Goal: Task Accomplishment & Management: Use online tool/utility

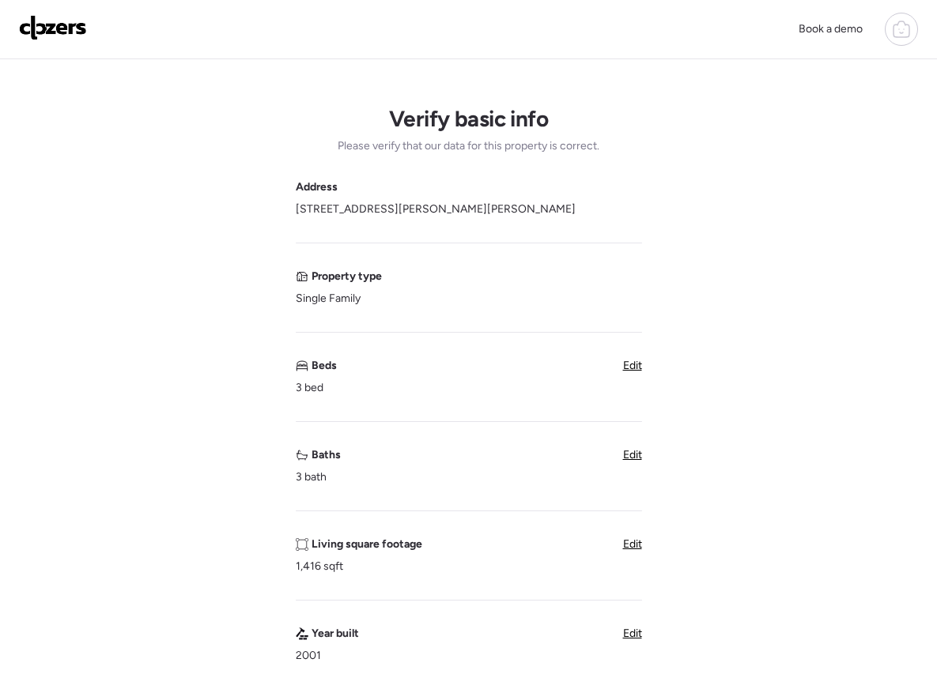
scroll to position [719, 0]
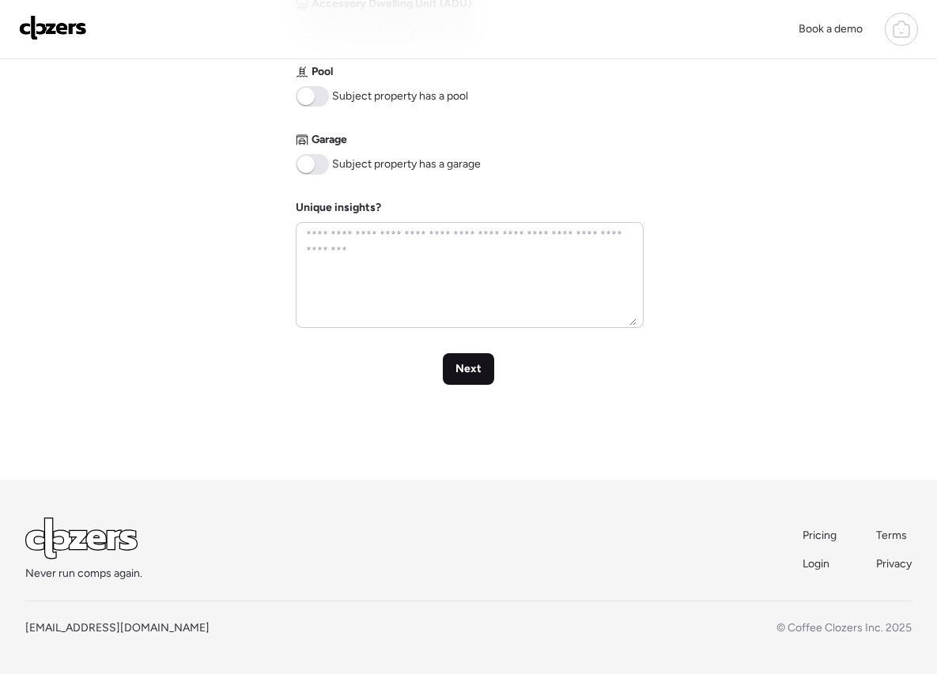
click at [445, 373] on div "Next" at bounding box center [468, 369] width 51 height 32
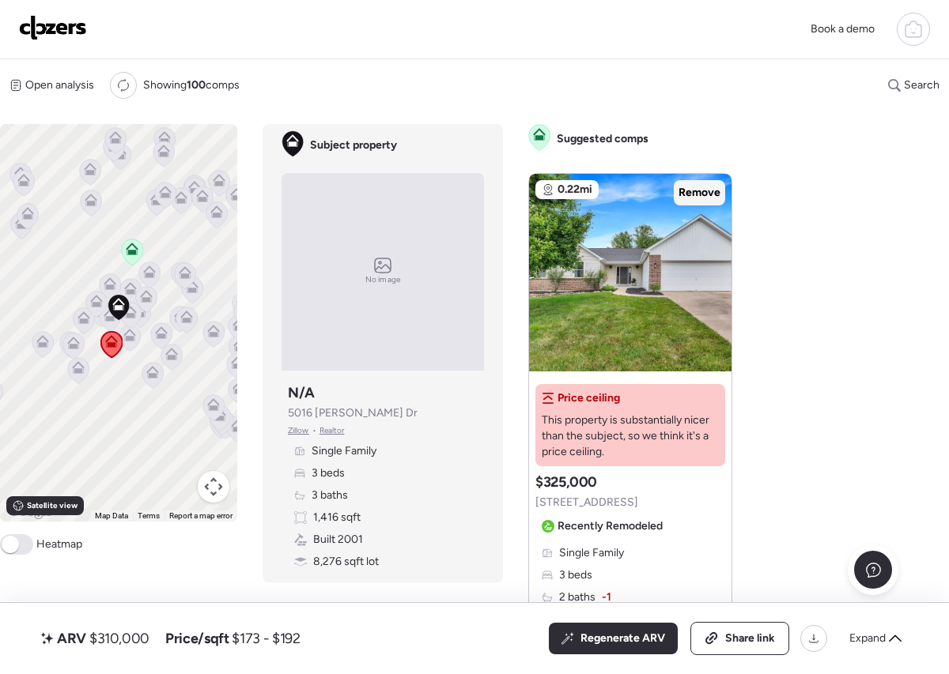
click at [685, 192] on span "Remove" at bounding box center [699, 193] width 42 height 16
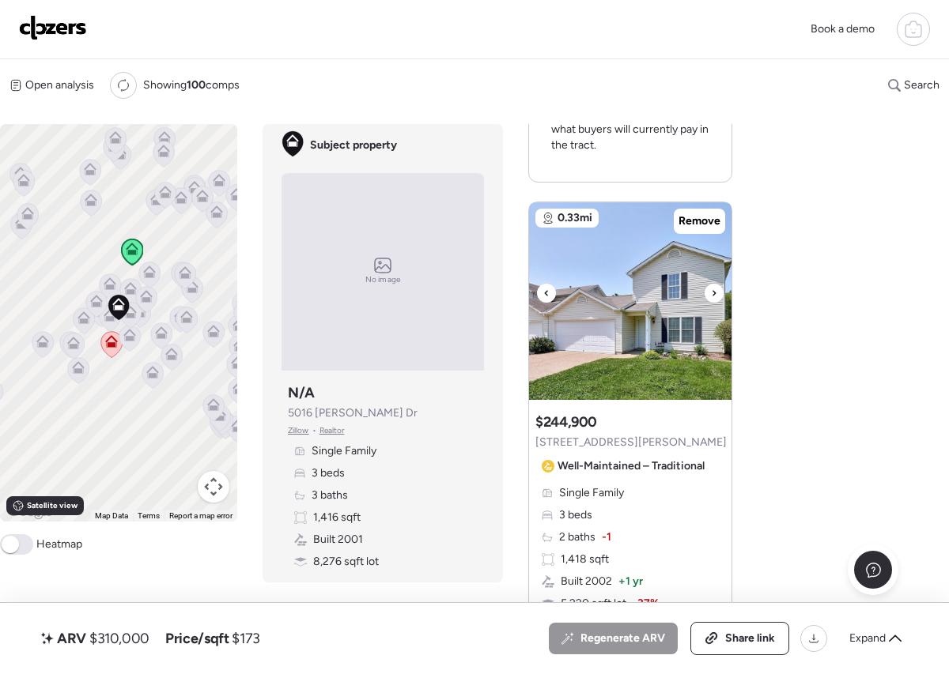
scroll to position [771, 0]
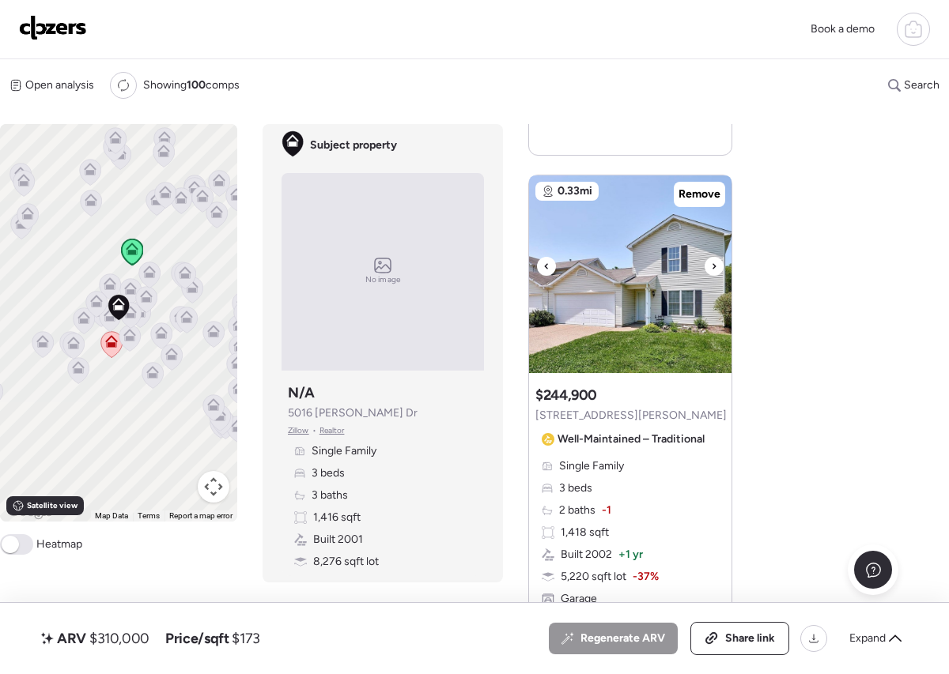
click at [712, 269] on icon at bounding box center [714, 266] width 6 height 19
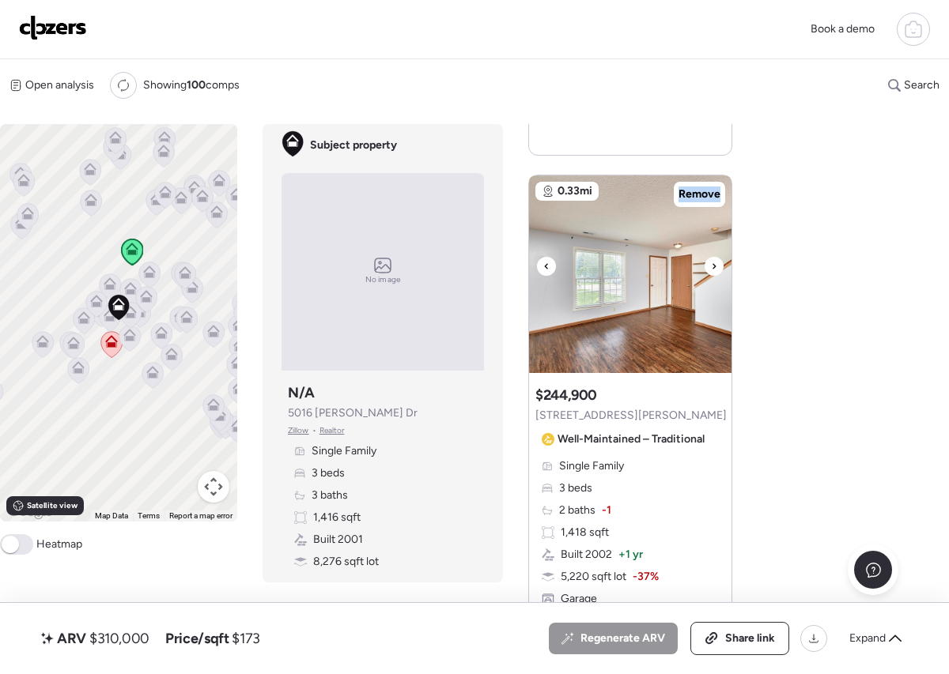
click at [712, 269] on icon at bounding box center [714, 266] width 6 height 19
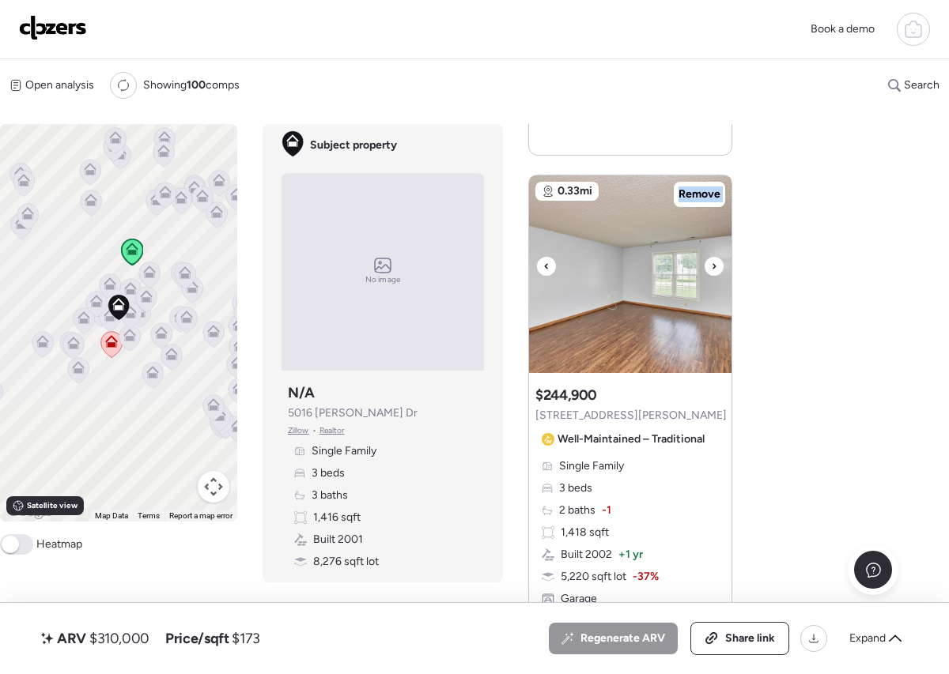
click at [712, 269] on icon at bounding box center [714, 266] width 6 height 19
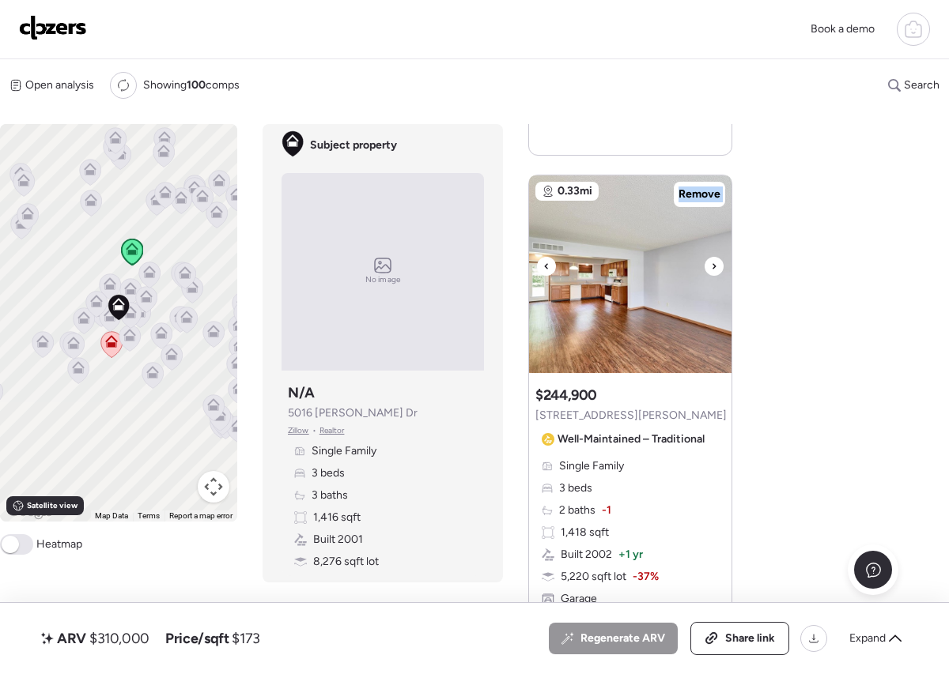
click at [712, 269] on icon at bounding box center [714, 266] width 6 height 19
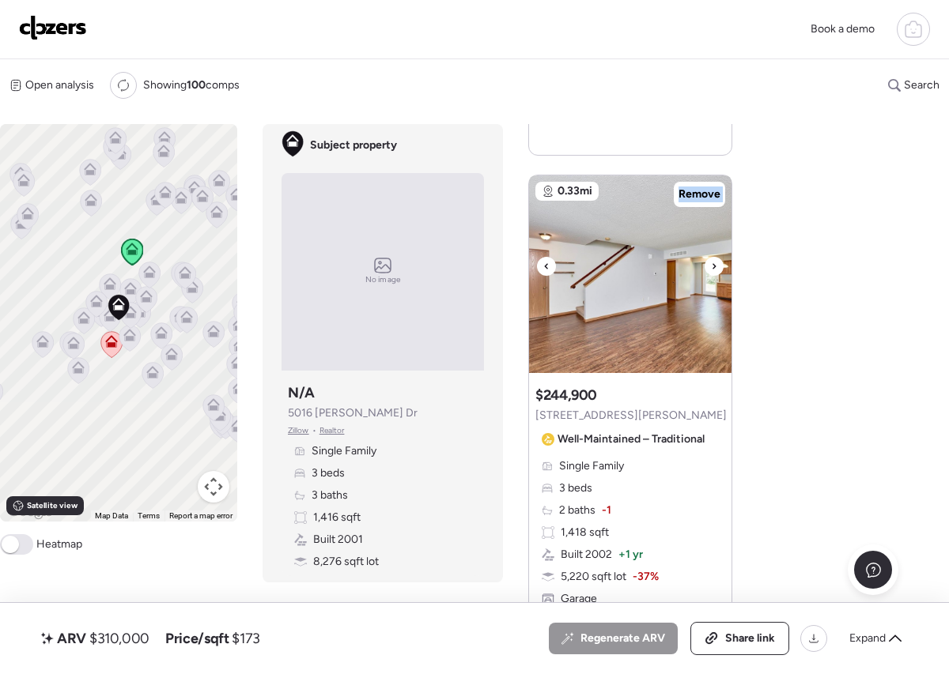
click at [712, 269] on icon at bounding box center [714, 266] width 6 height 19
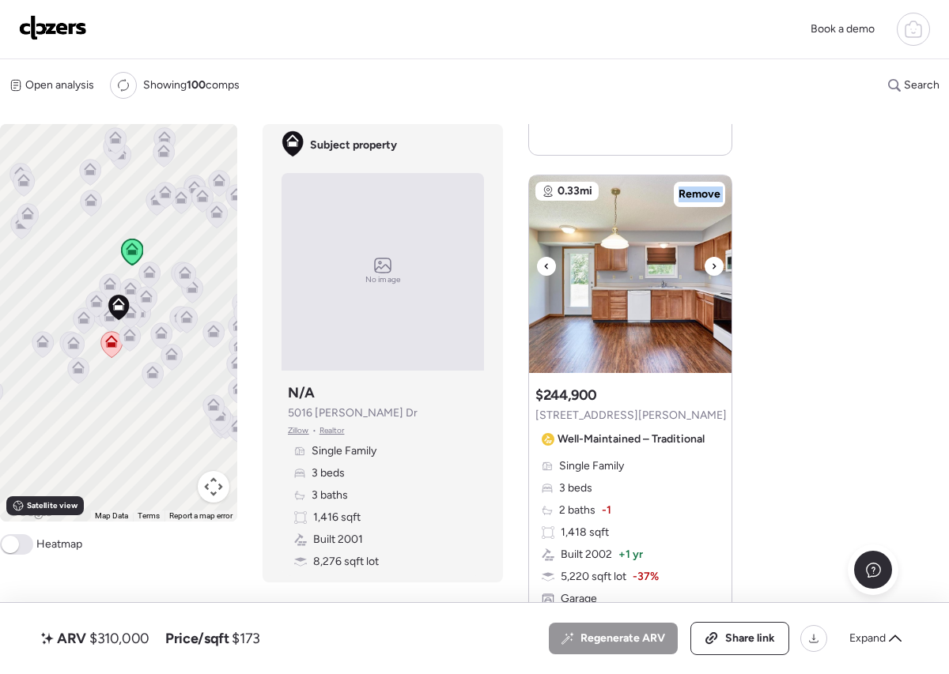
click at [712, 269] on icon at bounding box center [714, 266] width 6 height 19
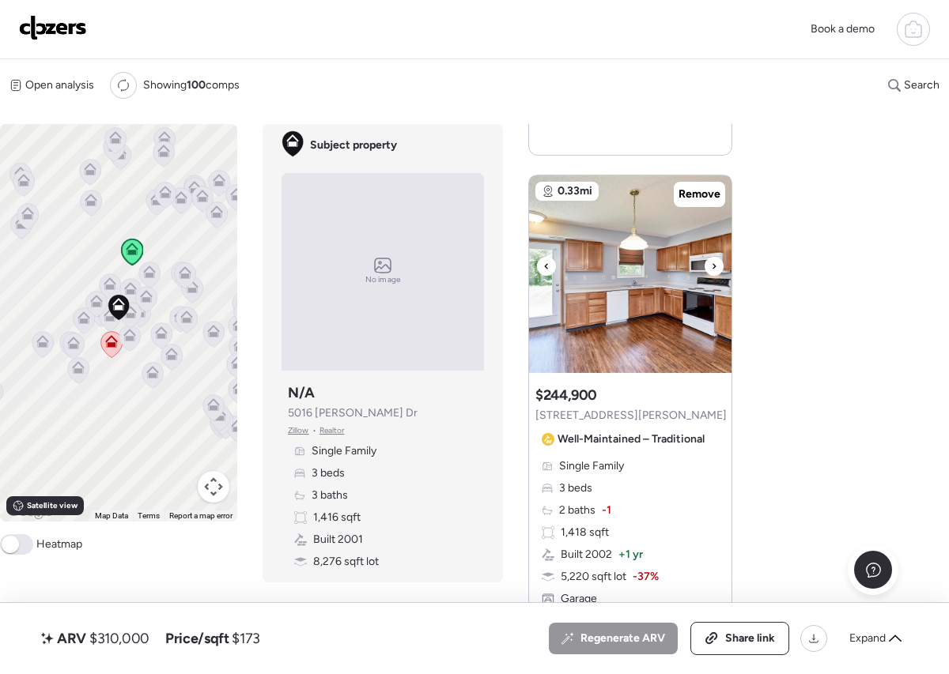
click at [712, 269] on icon at bounding box center [714, 266] width 6 height 19
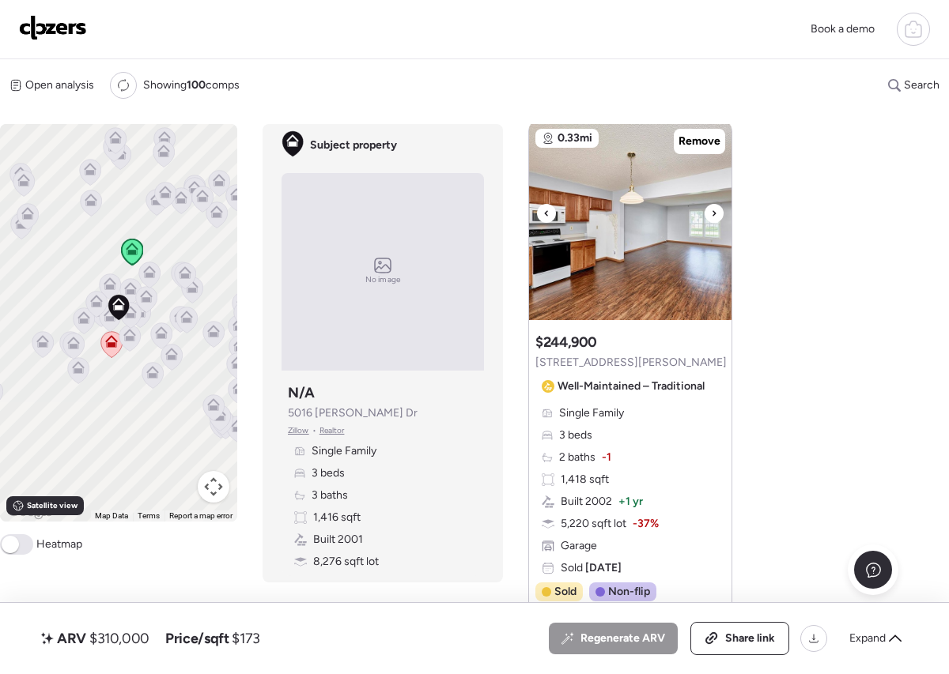
scroll to position [956, 0]
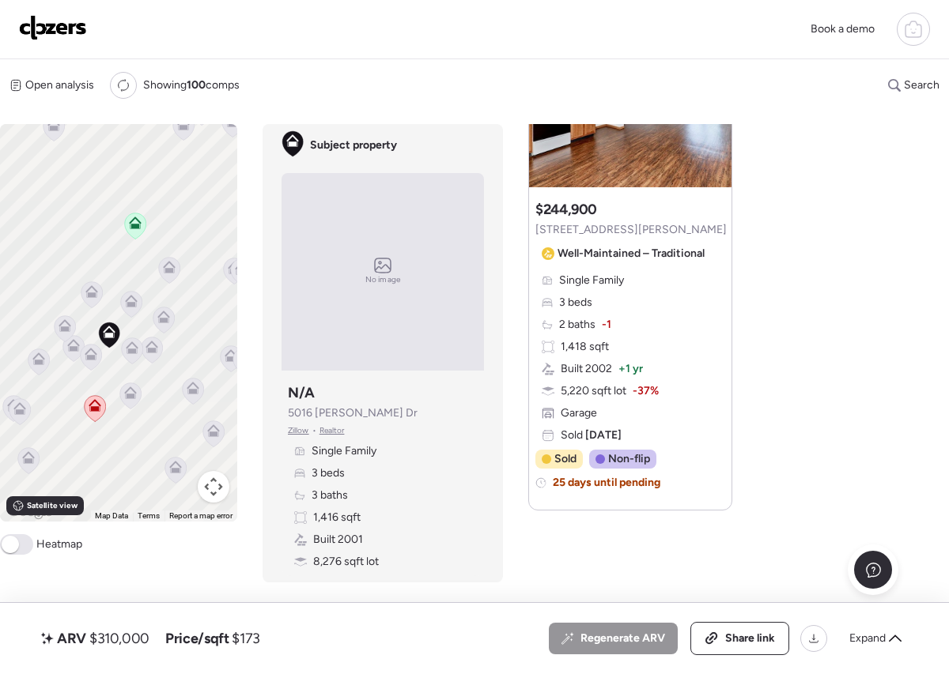
drag, startPoint x: 129, startPoint y: 319, endPoint x: 219, endPoint y: 313, distance: 90.3
click at [219, 313] on div "To activate drag with keyboard, press Alt + Enter. Once in keyboard drag state,…" at bounding box center [118, 323] width 237 height 398
click at [94, 299] on icon at bounding box center [93, 294] width 21 height 26
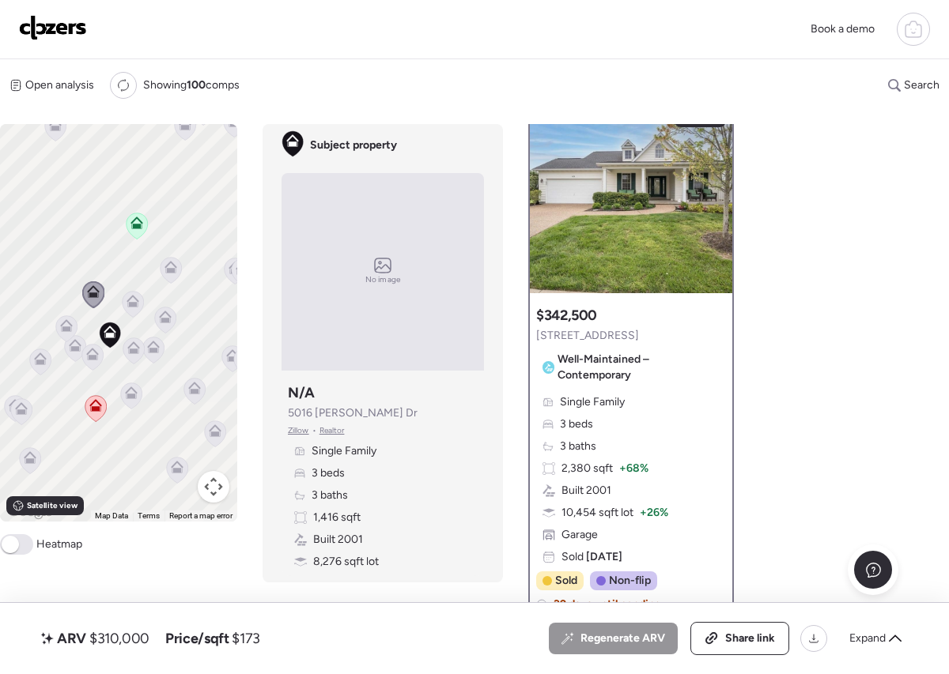
scroll to position [0, 0]
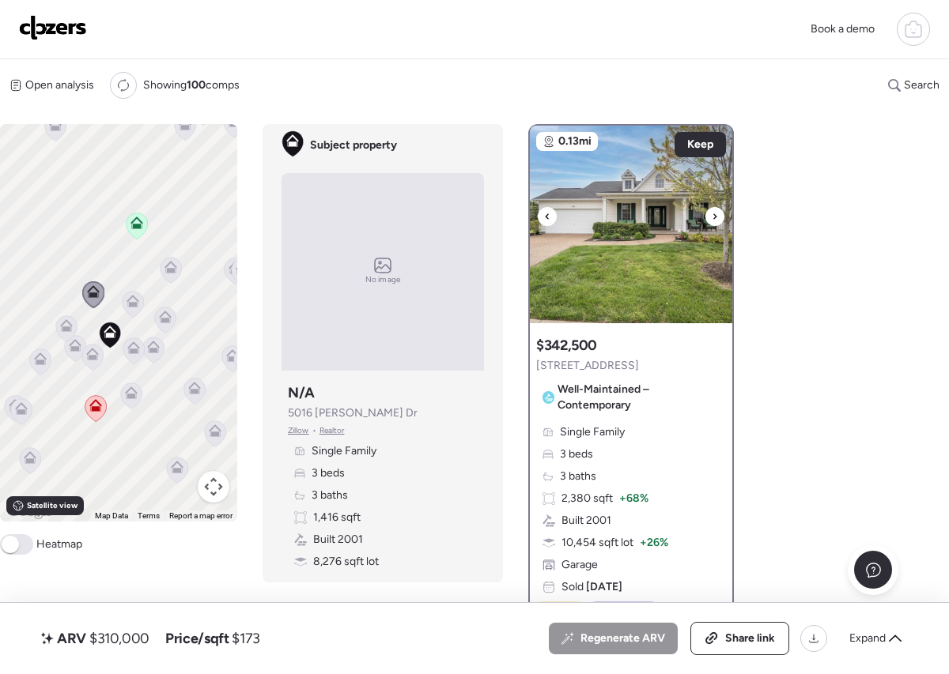
click at [712, 221] on icon at bounding box center [714, 216] width 6 height 19
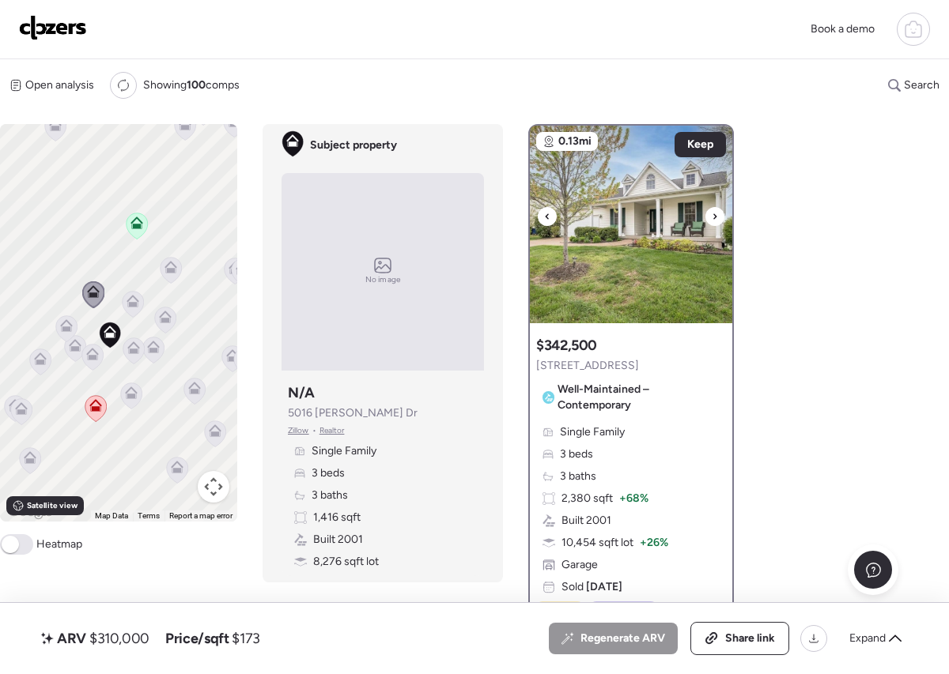
click at [712, 221] on icon at bounding box center [714, 216] width 6 height 19
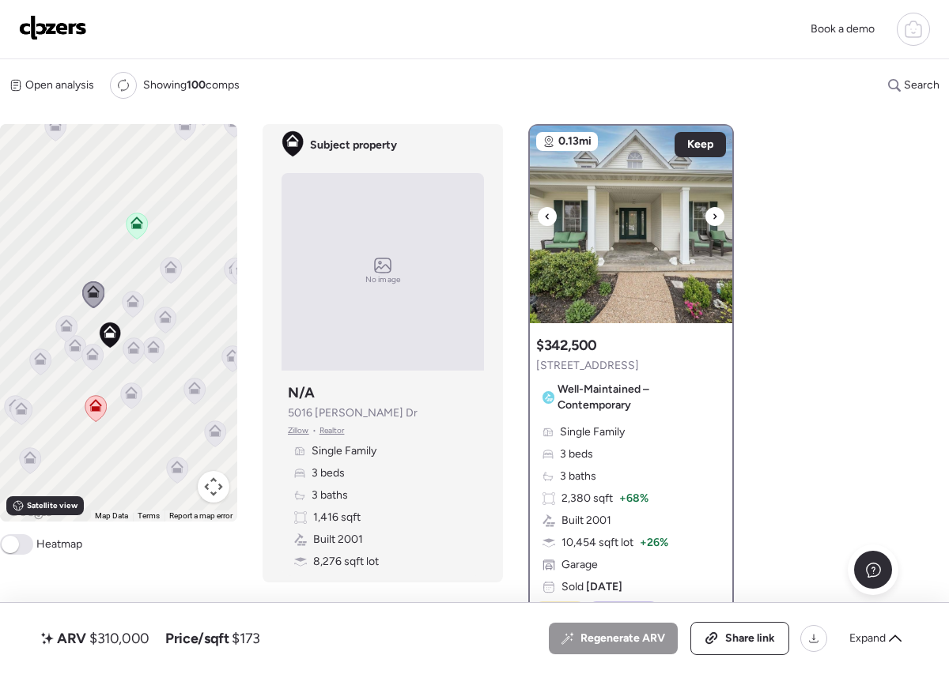
click at [712, 221] on icon at bounding box center [714, 216] width 6 height 19
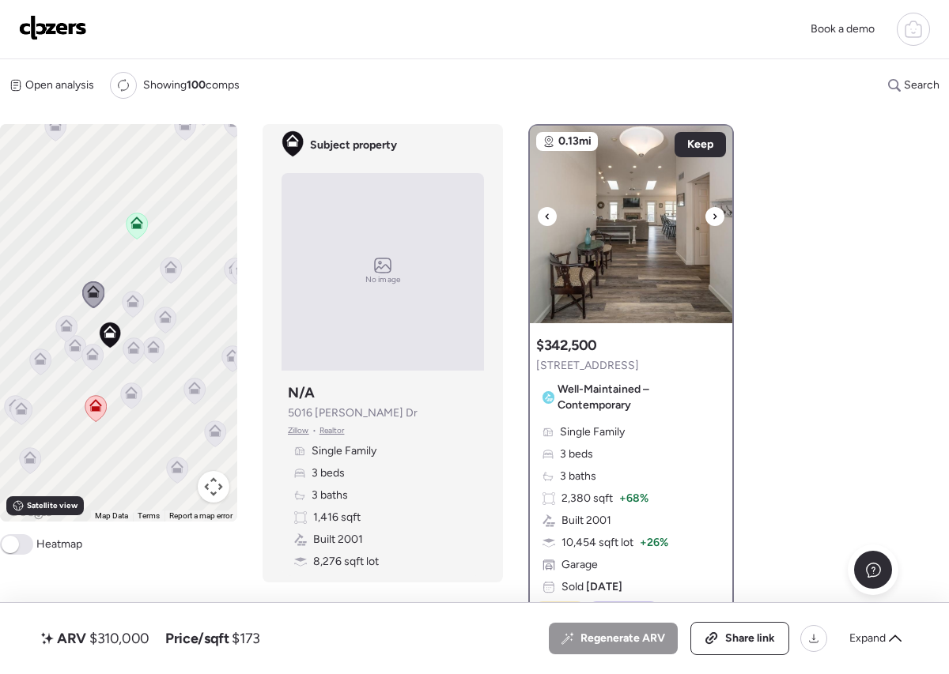
click at [712, 221] on icon at bounding box center [714, 216] width 6 height 19
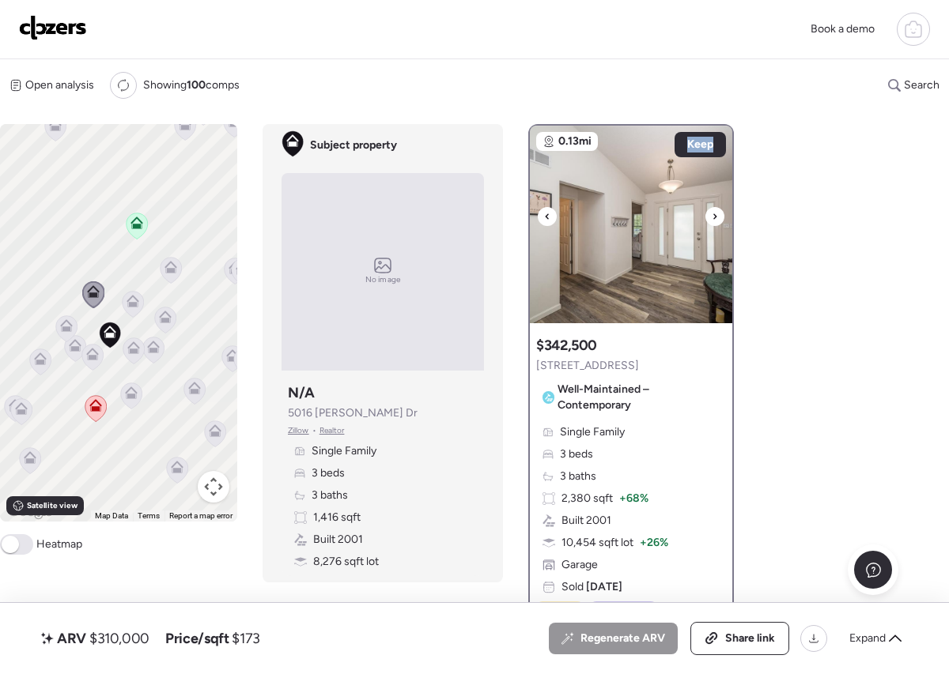
click at [712, 221] on icon at bounding box center [714, 216] width 6 height 19
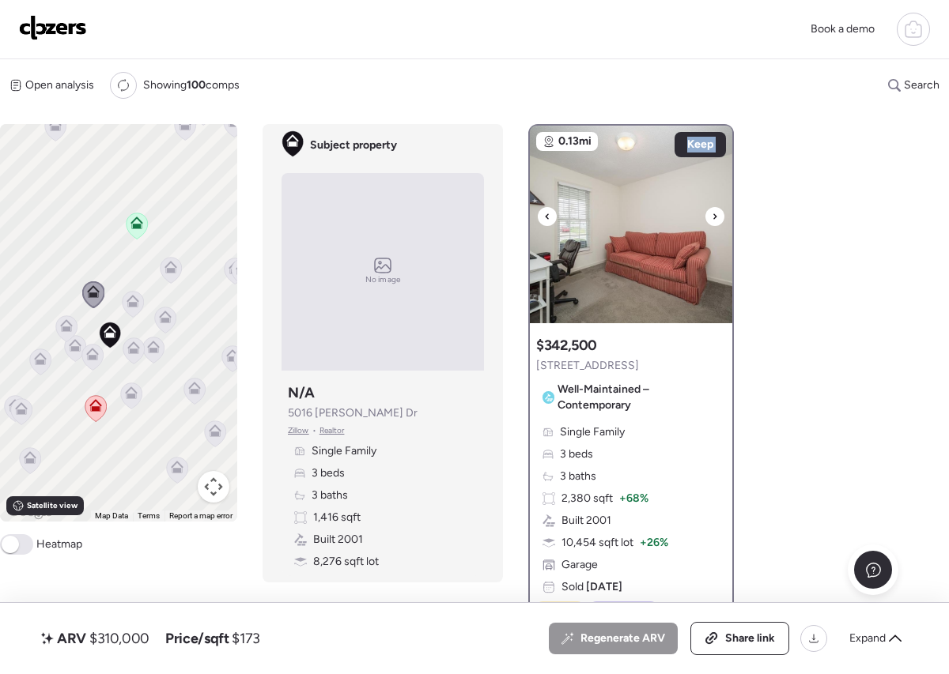
click at [712, 221] on icon at bounding box center [714, 216] width 6 height 19
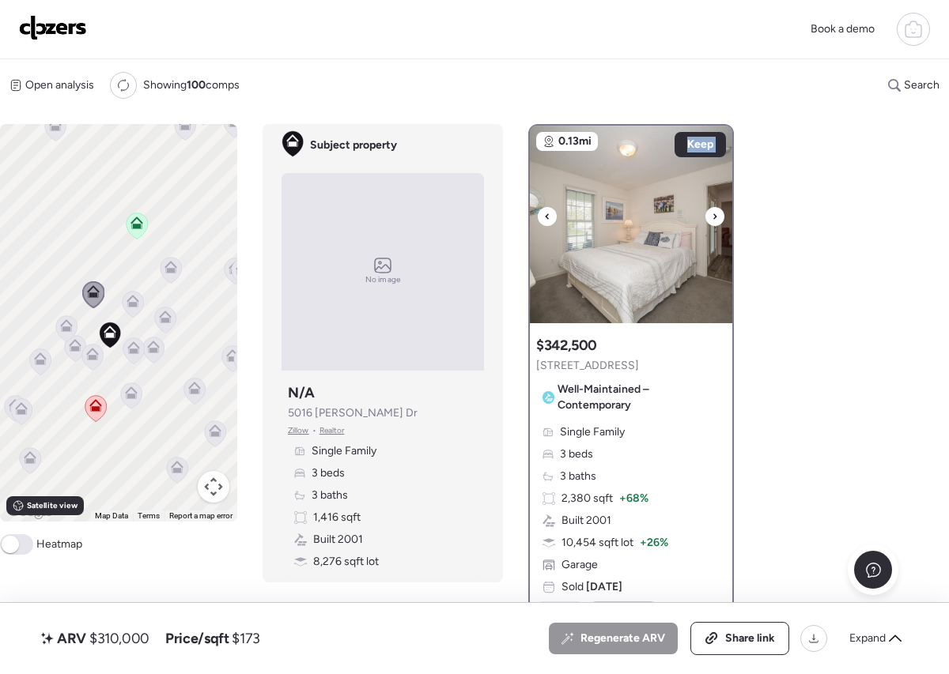
click at [712, 221] on icon at bounding box center [714, 216] width 6 height 19
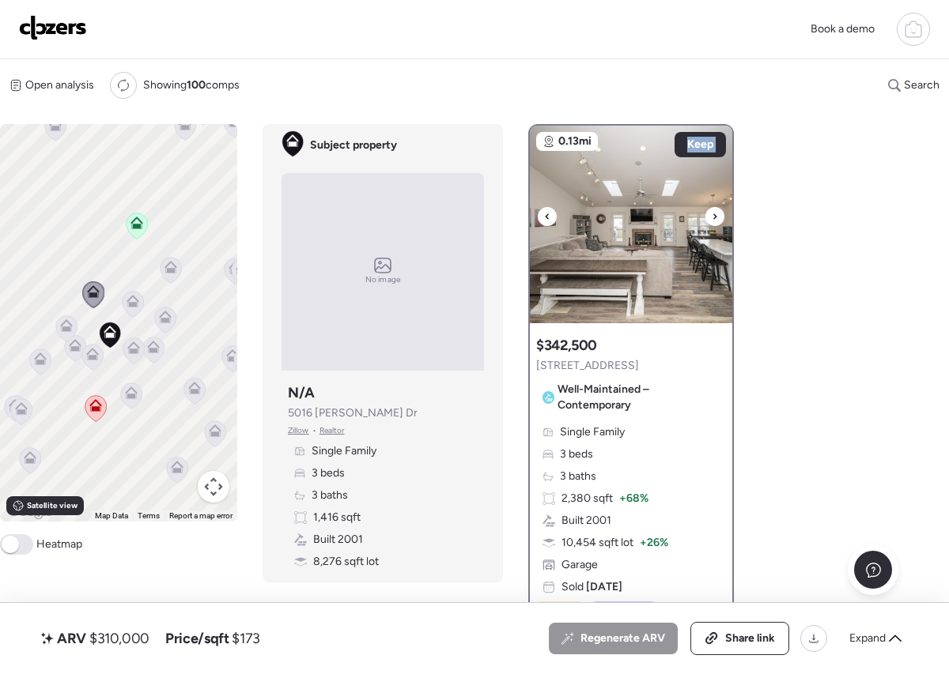
click at [712, 221] on icon at bounding box center [714, 216] width 6 height 19
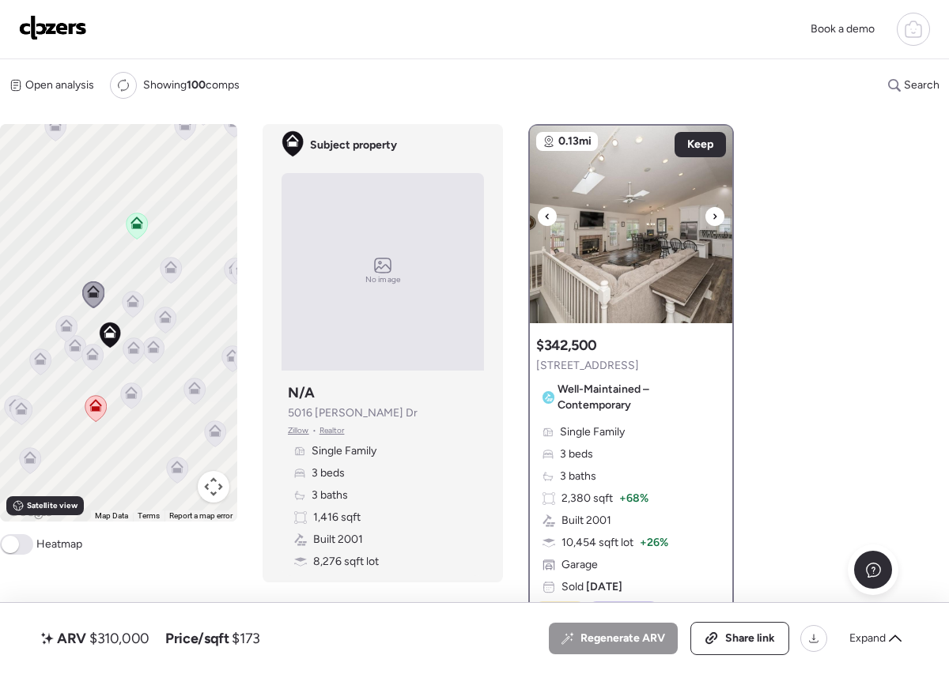
click at [712, 221] on icon at bounding box center [714, 216] width 6 height 19
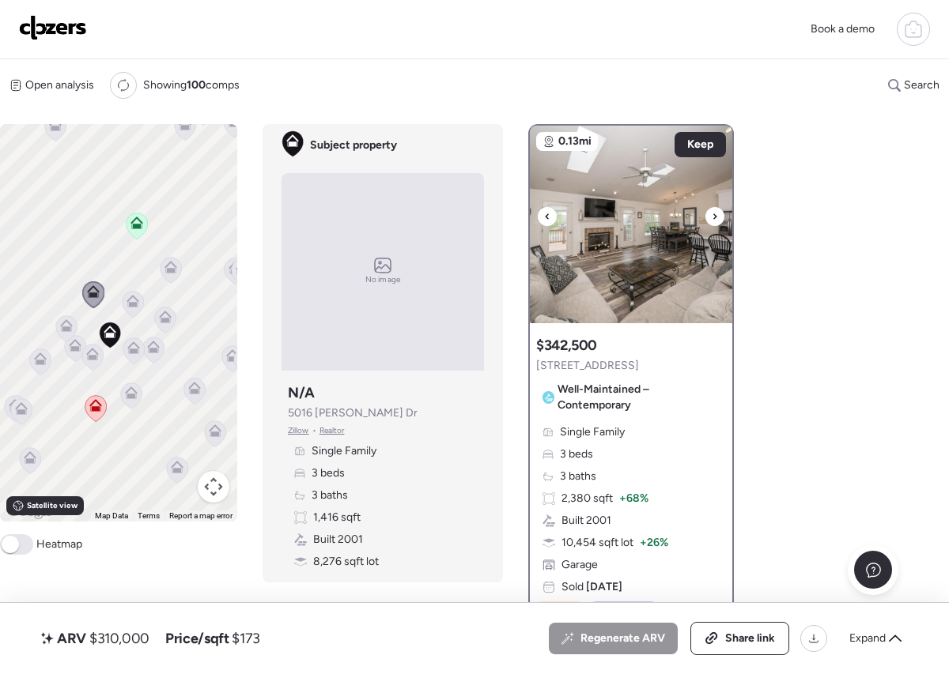
click at [712, 221] on icon at bounding box center [714, 216] width 6 height 19
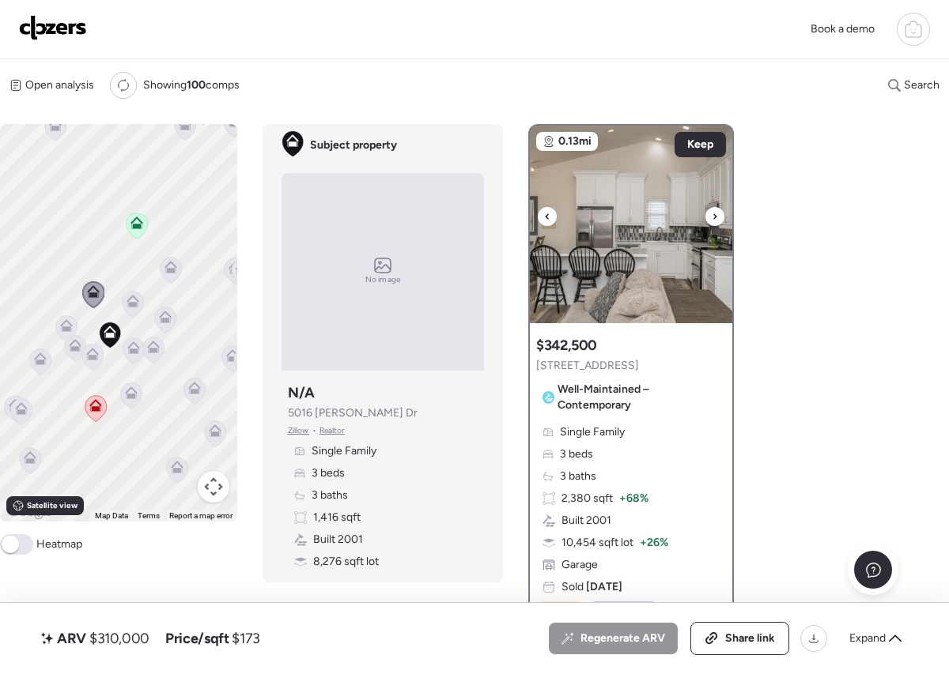
click at [712, 221] on icon at bounding box center [714, 216] width 6 height 19
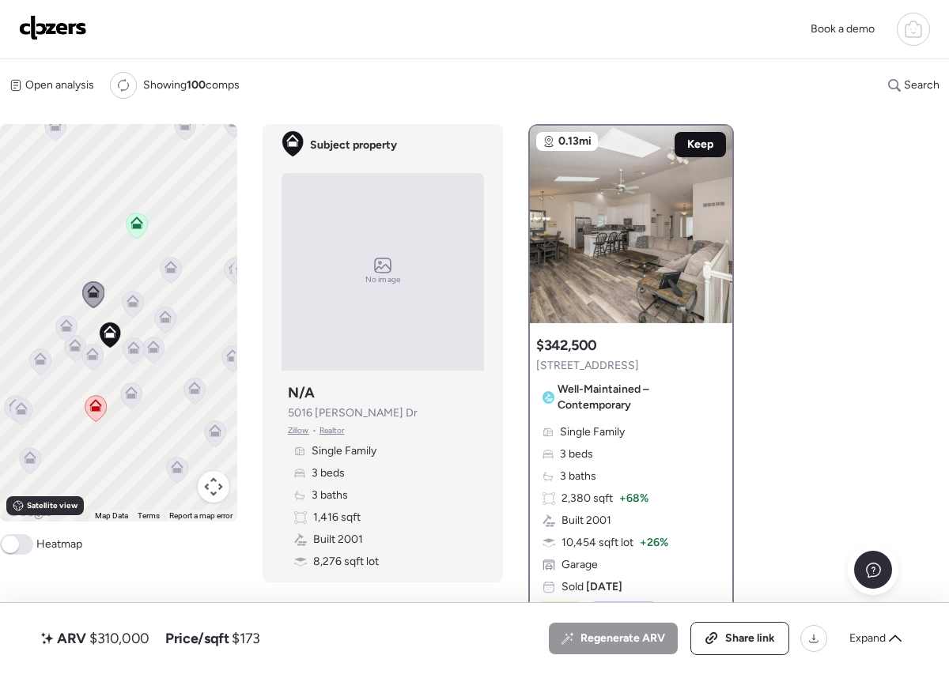
click at [691, 150] on span "Keep" at bounding box center [700, 145] width 26 height 16
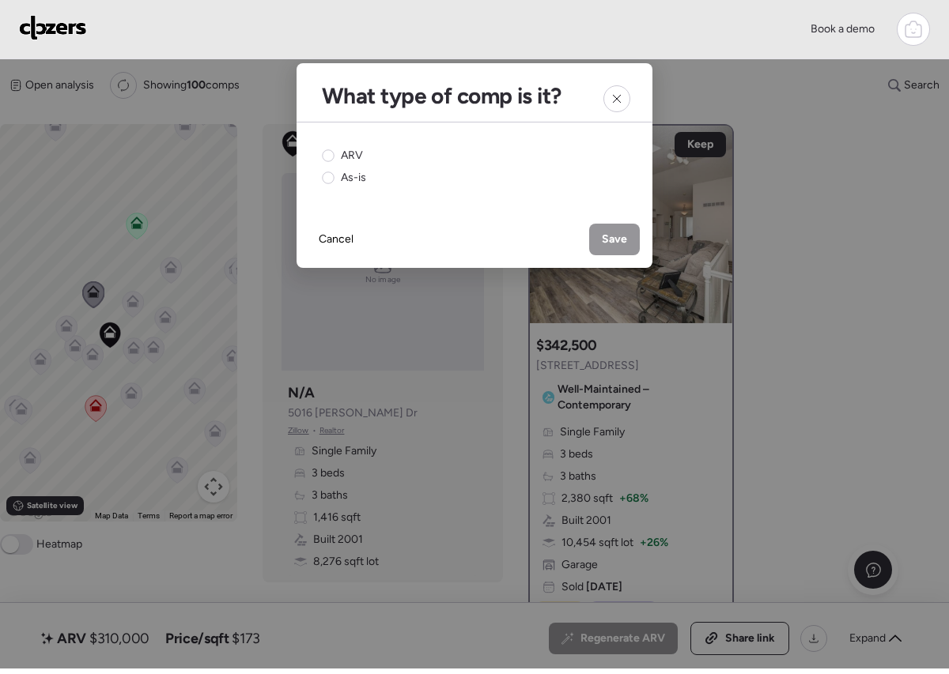
click at [356, 164] on div "ARV As-is" at bounding box center [474, 167] width 305 height 38
click at [352, 157] on span "ARV" at bounding box center [352, 156] width 22 height 16
click at [620, 240] on span "Save" at bounding box center [614, 240] width 25 height 16
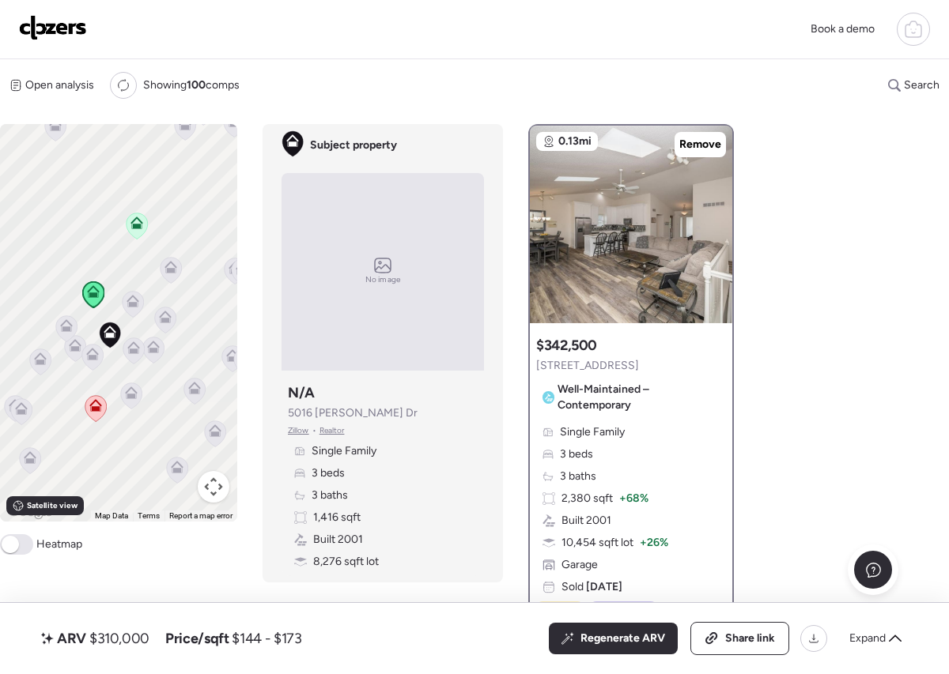
click at [70, 330] on icon at bounding box center [66, 328] width 10 height 5
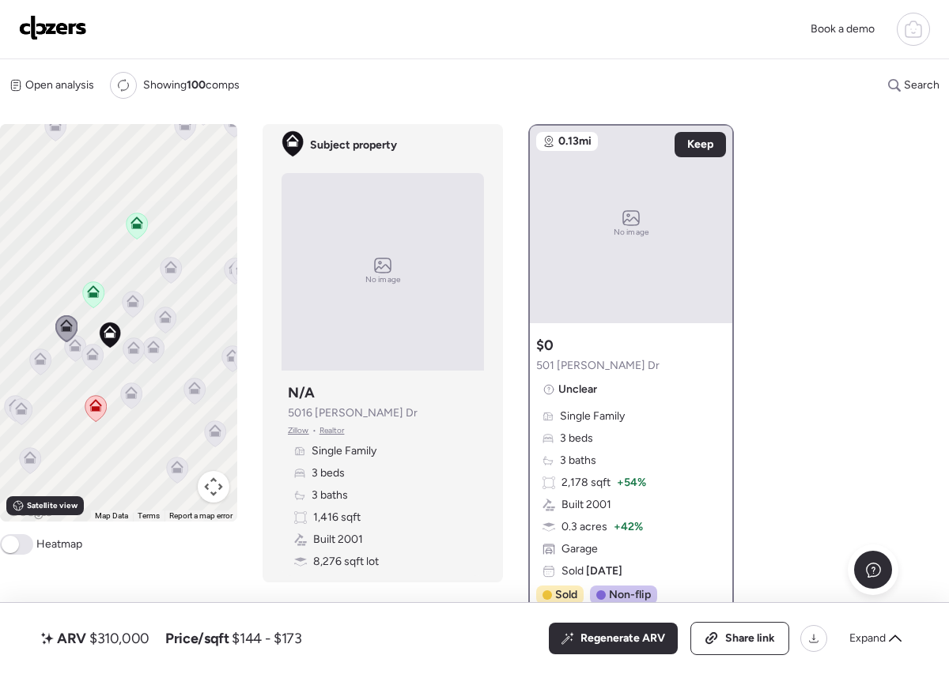
click at [73, 348] on icon at bounding box center [75, 348] width 10 height 5
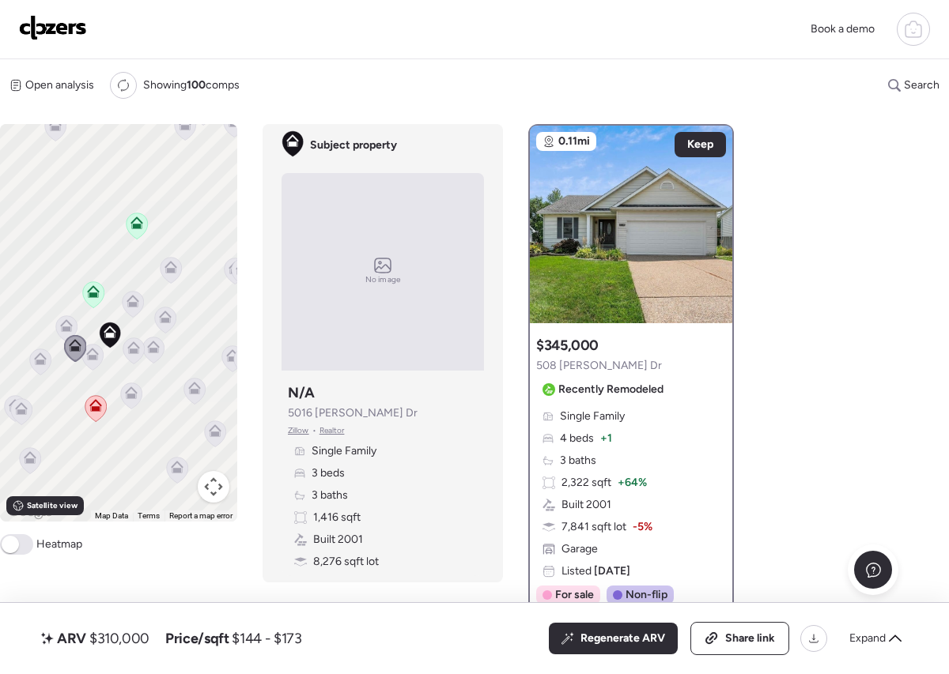
click at [98, 353] on icon at bounding box center [92, 354] width 13 height 13
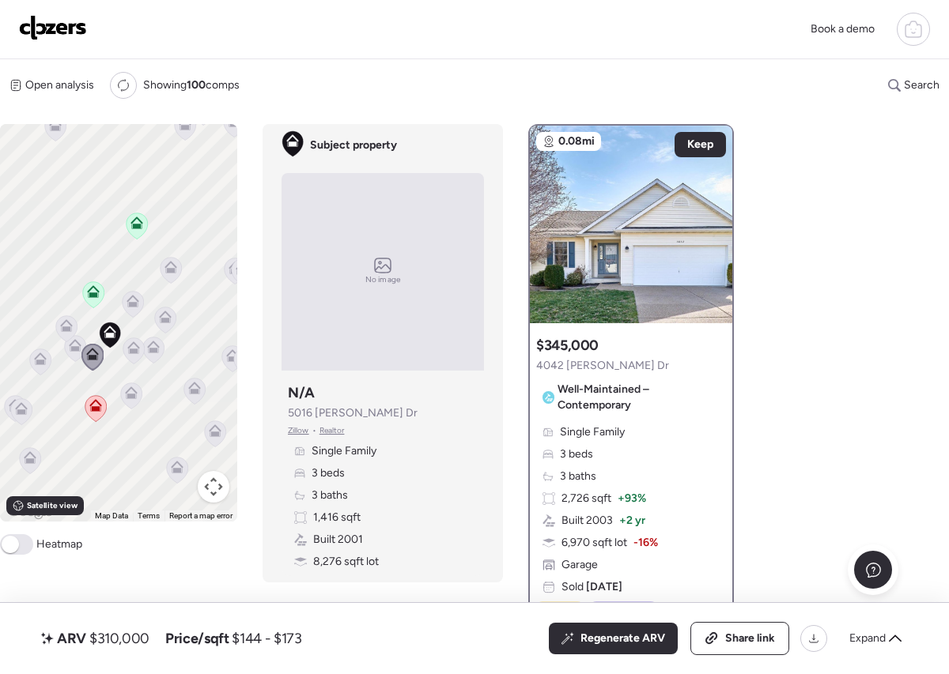
click at [97, 405] on icon at bounding box center [95, 405] width 13 height 13
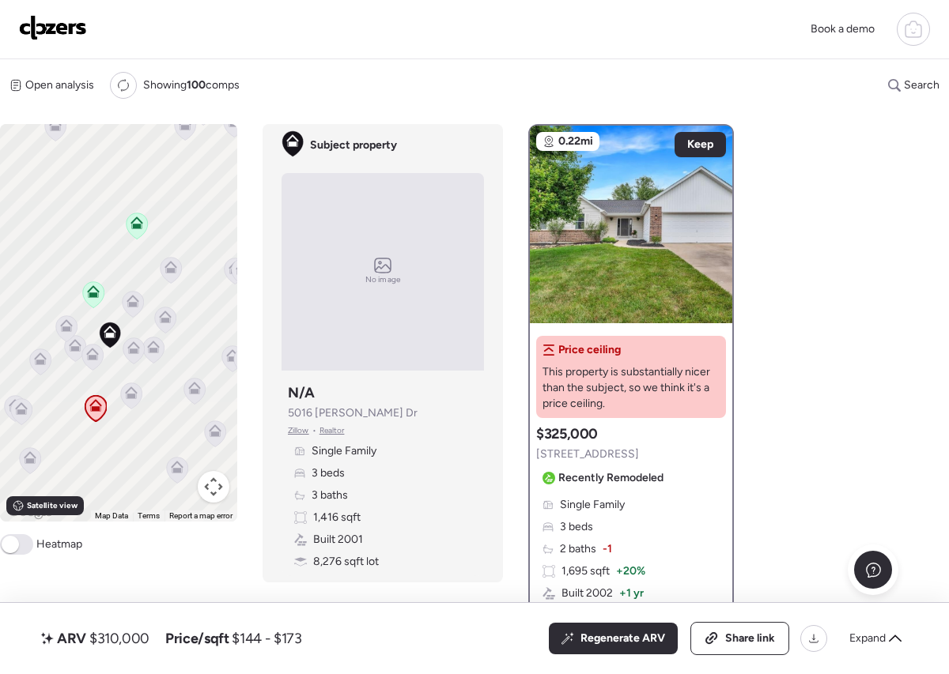
click at [47, 355] on icon at bounding box center [40, 362] width 21 height 26
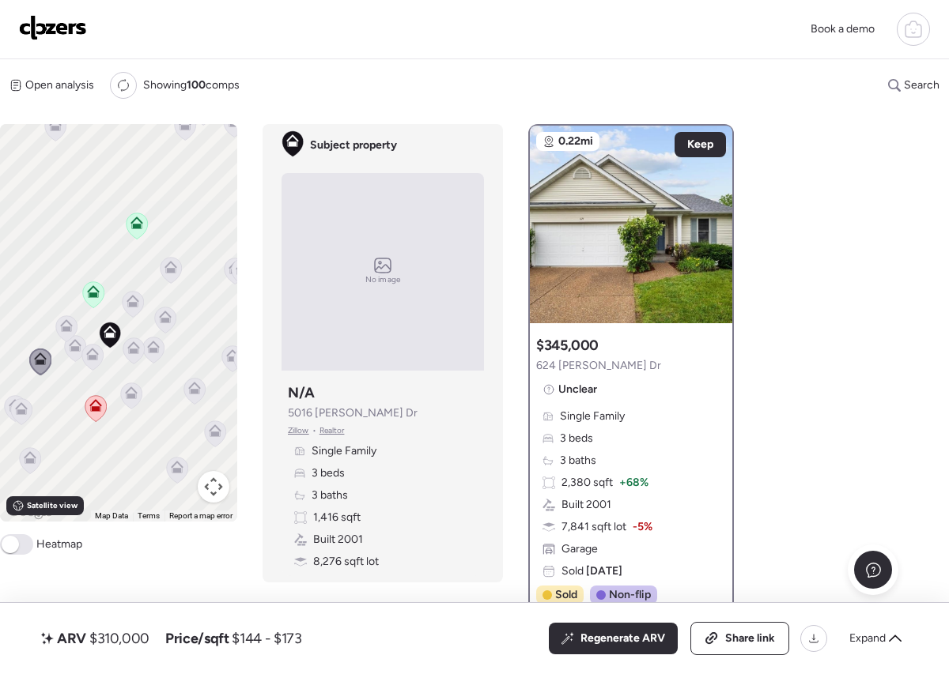
click at [18, 540] on span at bounding box center [16, 544] width 33 height 21
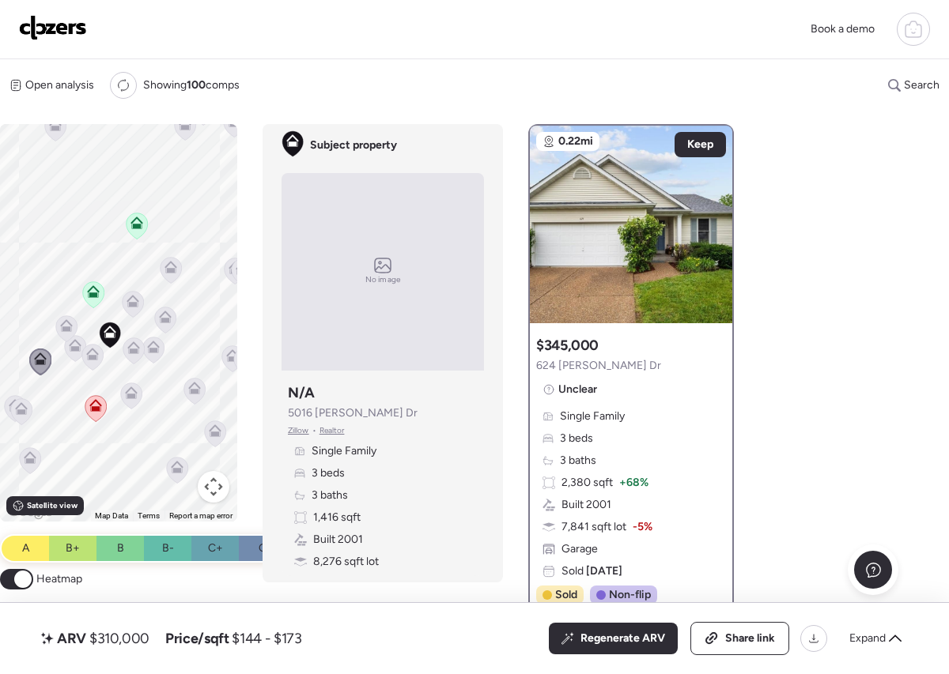
click at [24, 579] on span at bounding box center [22, 579] width 17 height 17
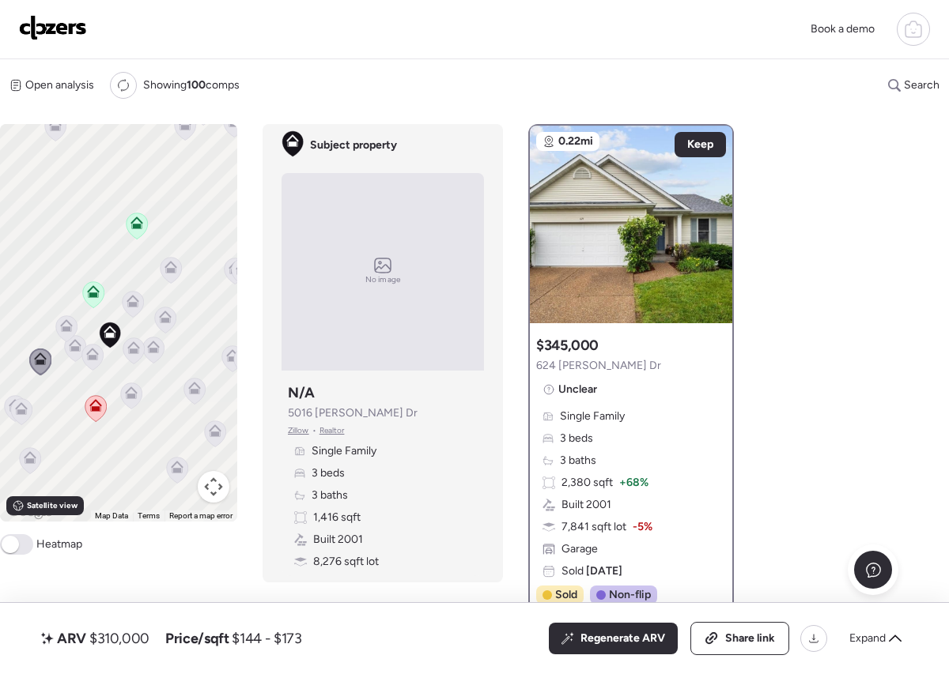
click at [129, 302] on icon at bounding box center [132, 304] width 10 height 5
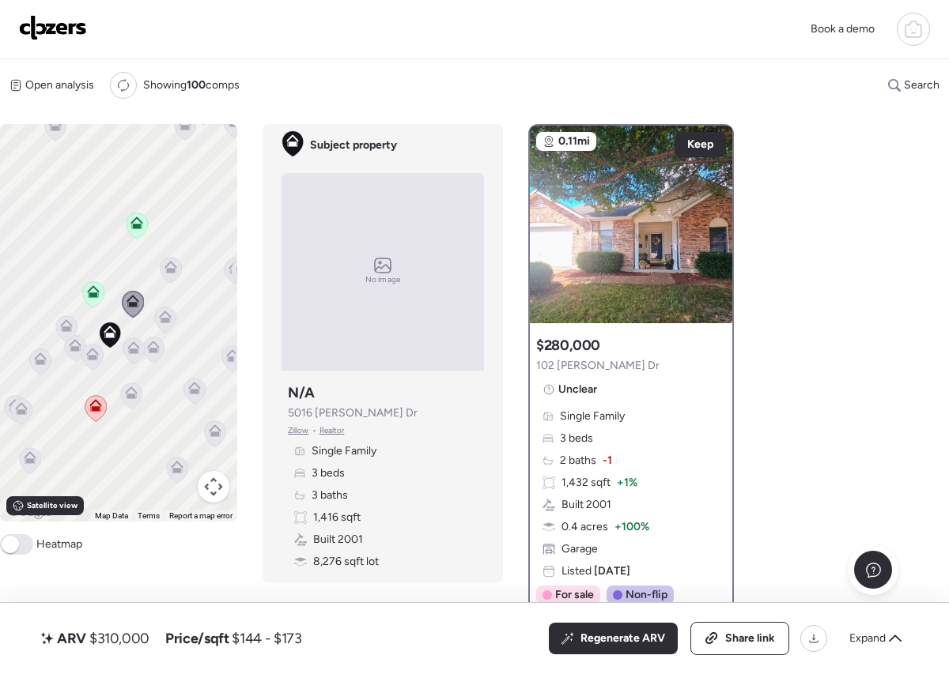
click at [177, 269] on icon at bounding box center [170, 270] width 21 height 26
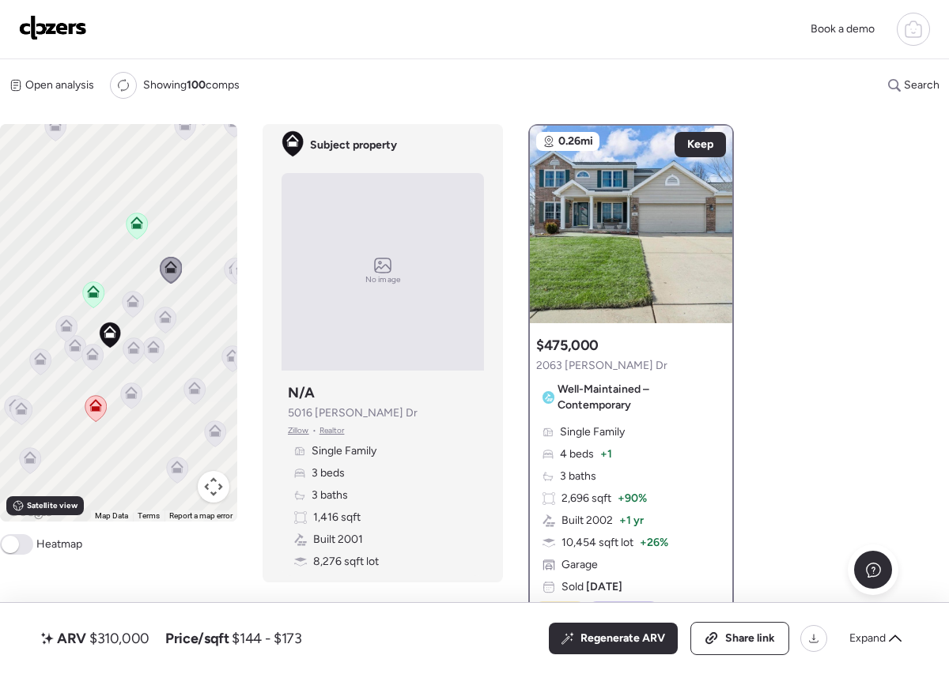
click at [168, 320] on icon at bounding box center [165, 320] width 10 height 5
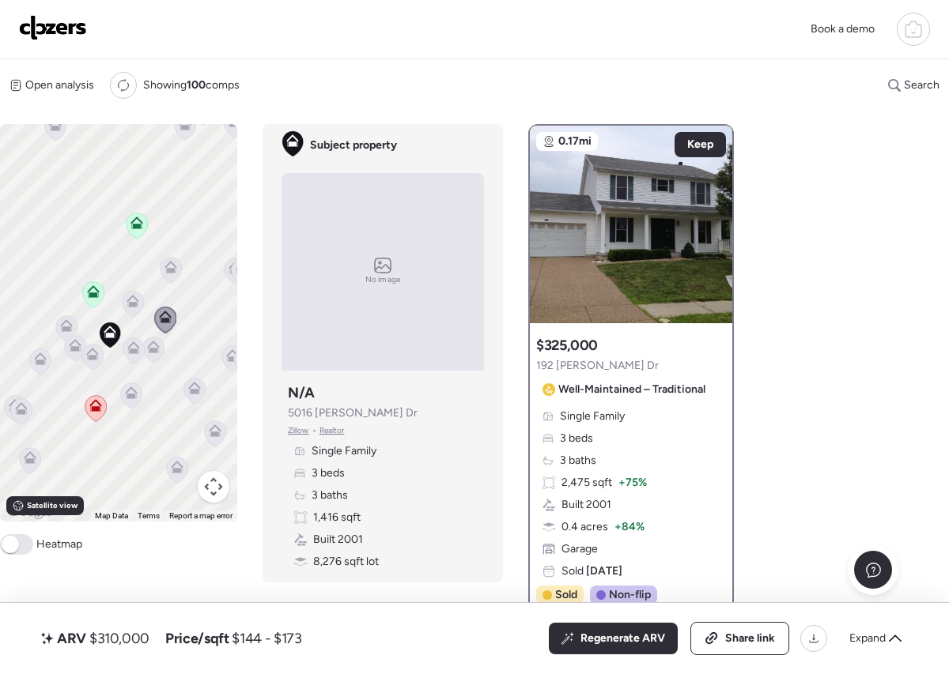
click at [746, 223] on div "0.17mi Keep $325,000 192 Marshall Dr Well-Maintained – Traditional Single Famil…" at bounding box center [637, 396] width 218 height 545
click at [157, 345] on icon at bounding box center [153, 344] width 12 height 7
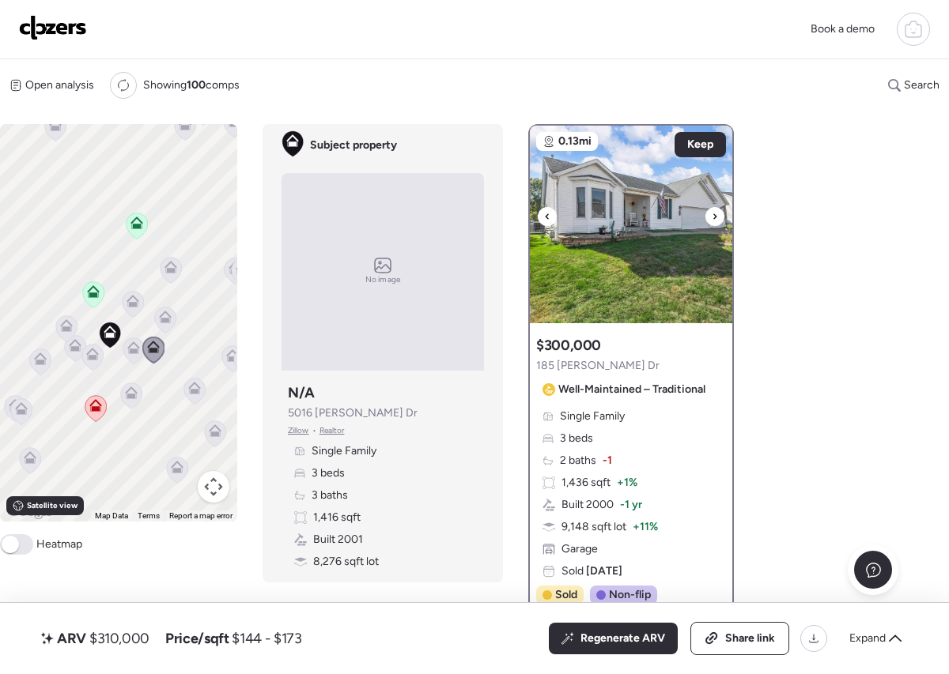
click at [714, 214] on icon at bounding box center [714, 216] width 3 height 6
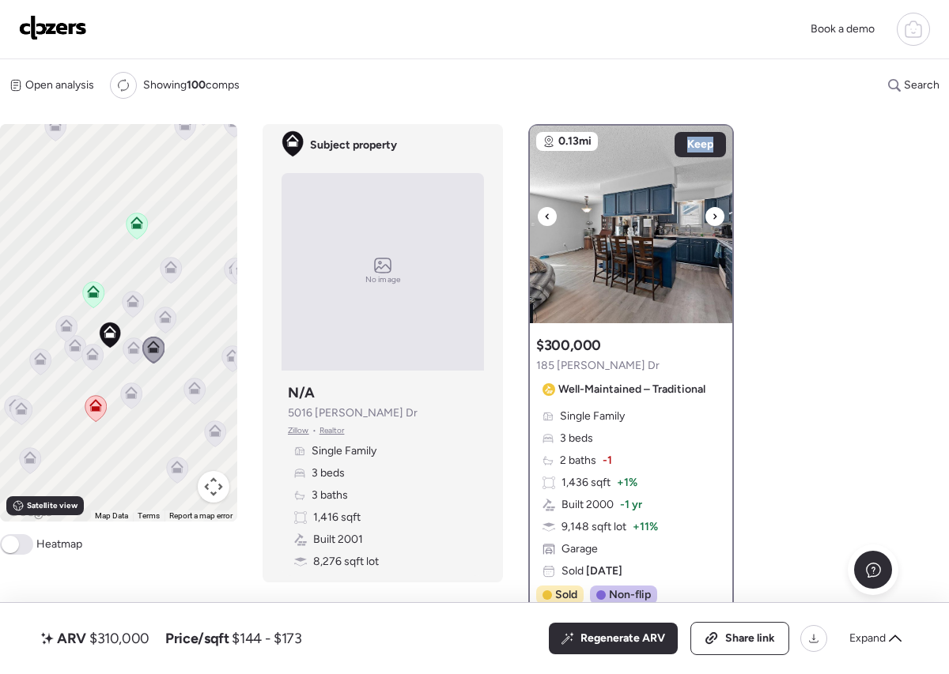
click at [714, 214] on icon at bounding box center [714, 216] width 3 height 6
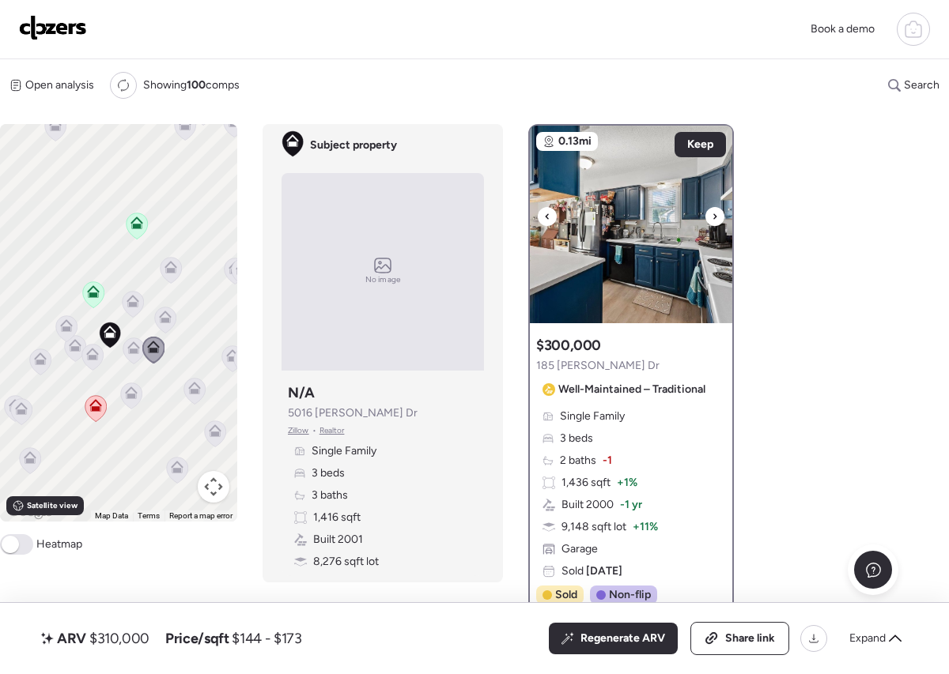
click at [714, 214] on icon at bounding box center [714, 216] width 3 height 6
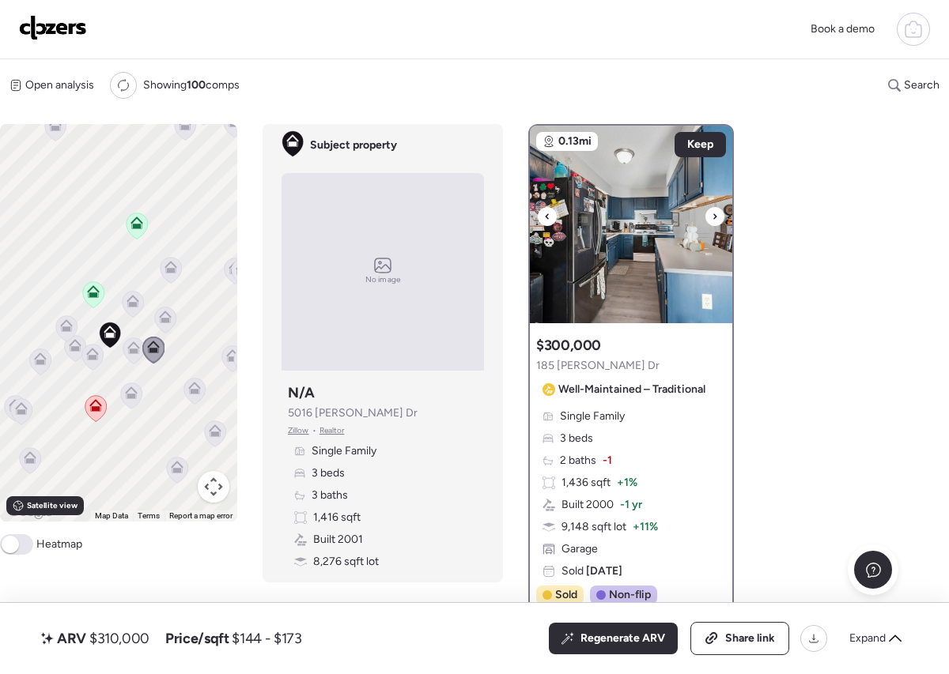
click at [714, 214] on icon at bounding box center [714, 216] width 3 height 6
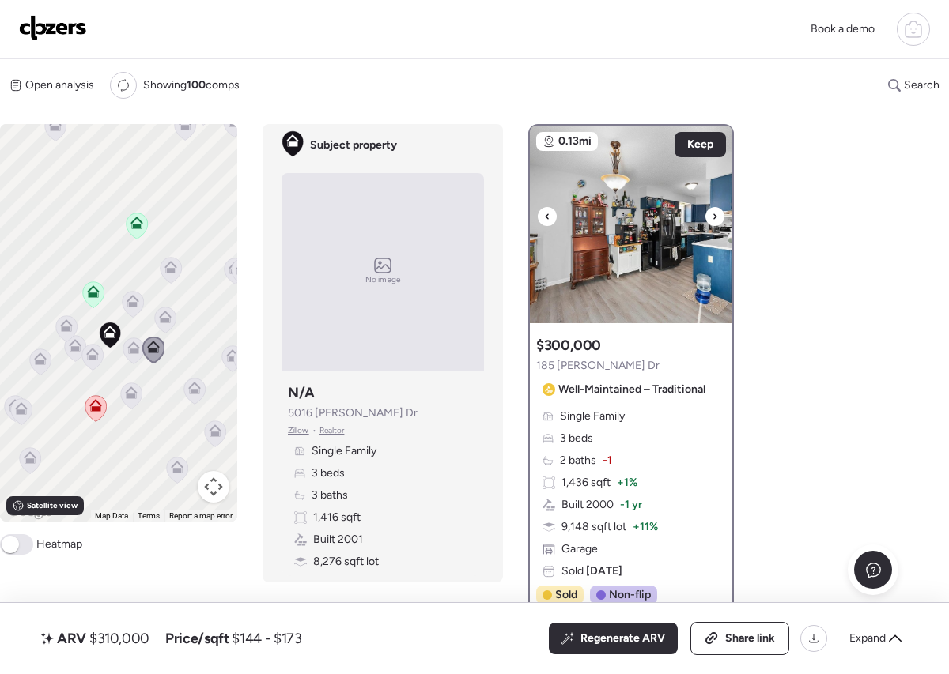
click at [714, 214] on icon at bounding box center [714, 216] width 3 height 6
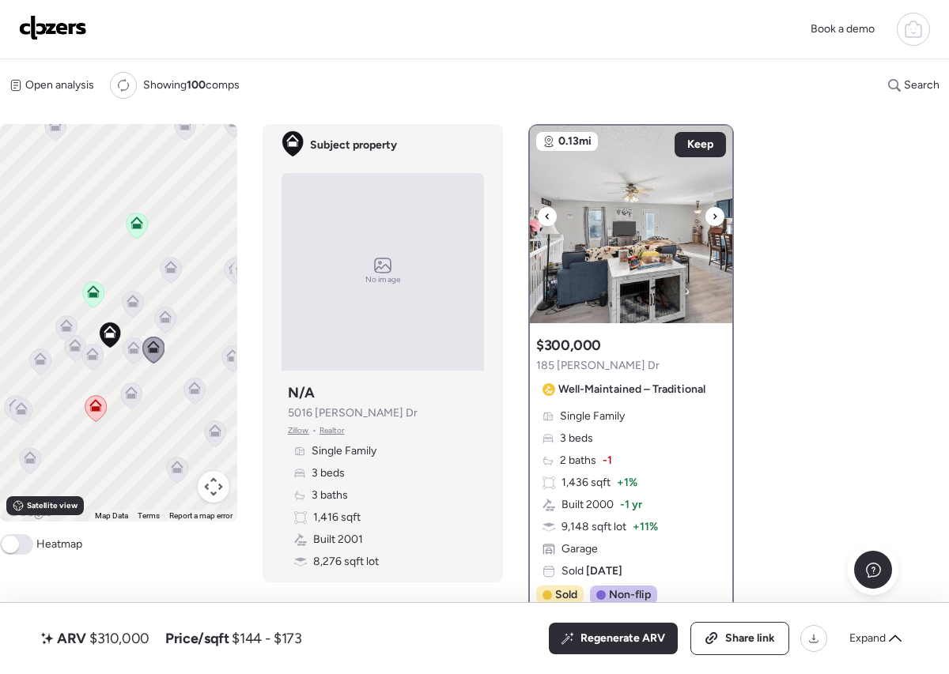
click at [714, 214] on icon at bounding box center [714, 216] width 3 height 6
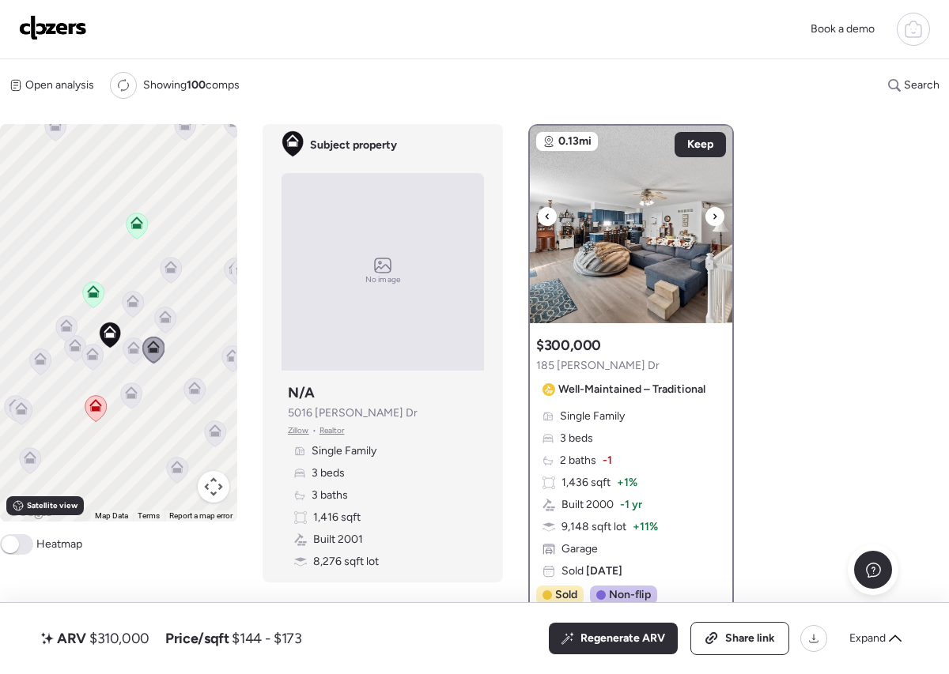
click at [714, 214] on icon at bounding box center [714, 216] width 3 height 6
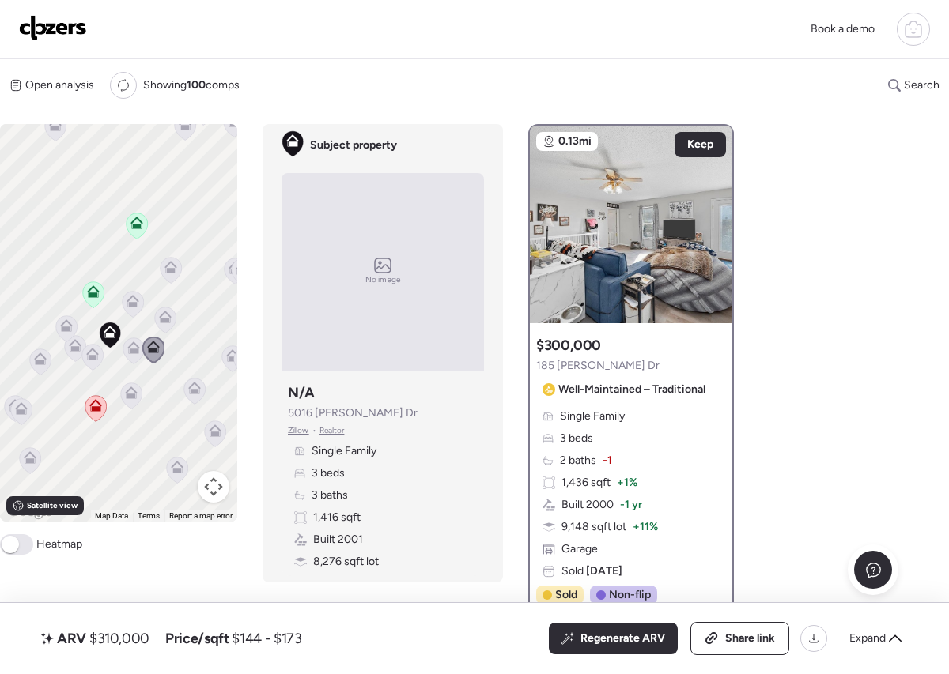
click at [134, 347] on icon at bounding box center [133, 347] width 13 height 13
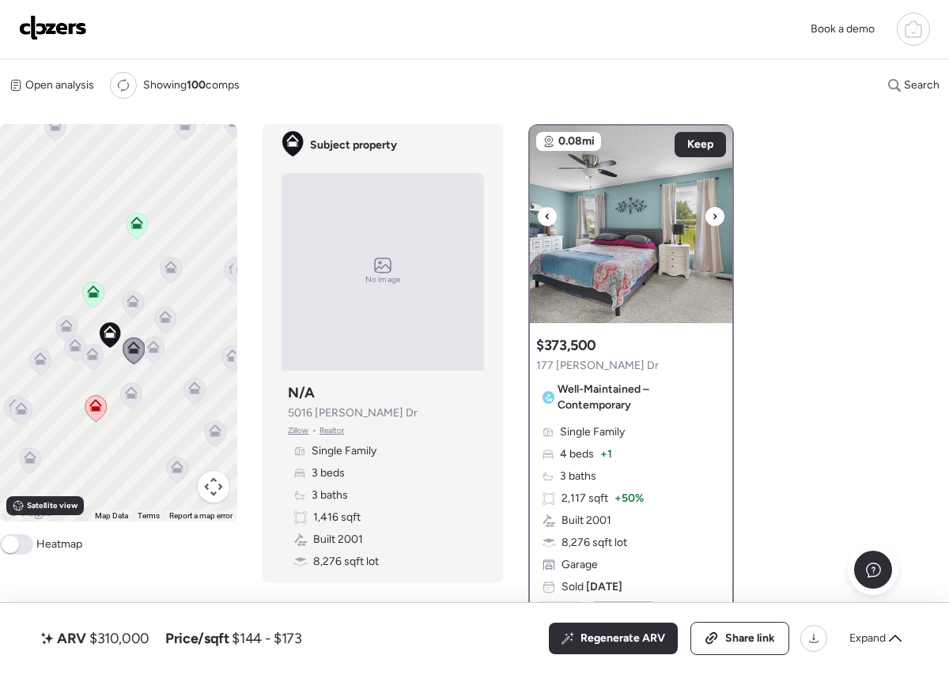
click at [717, 210] on icon at bounding box center [714, 216] width 6 height 19
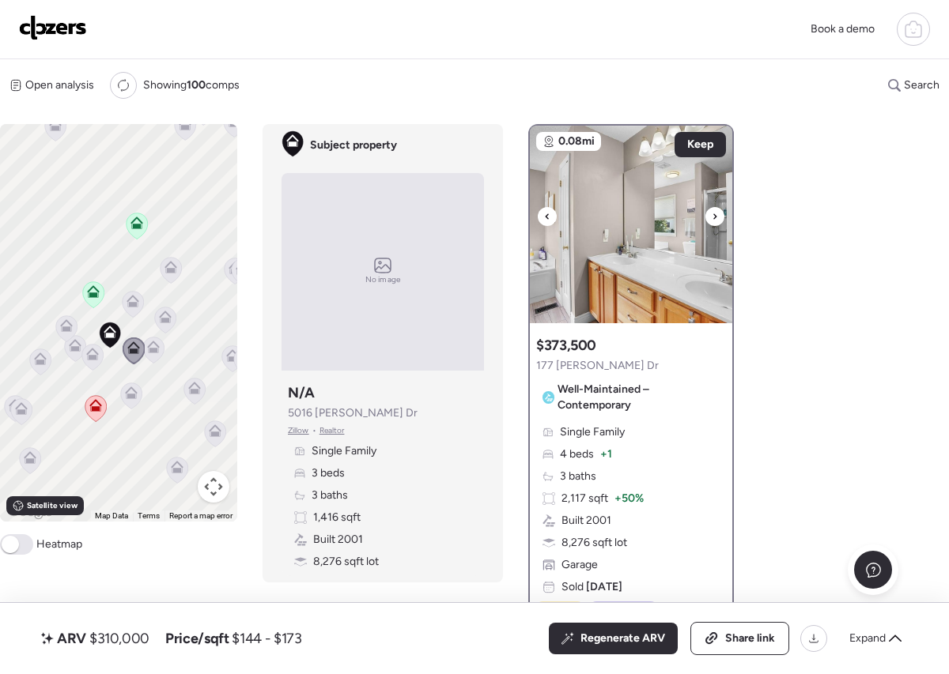
click at [717, 216] on icon at bounding box center [714, 216] width 6 height 19
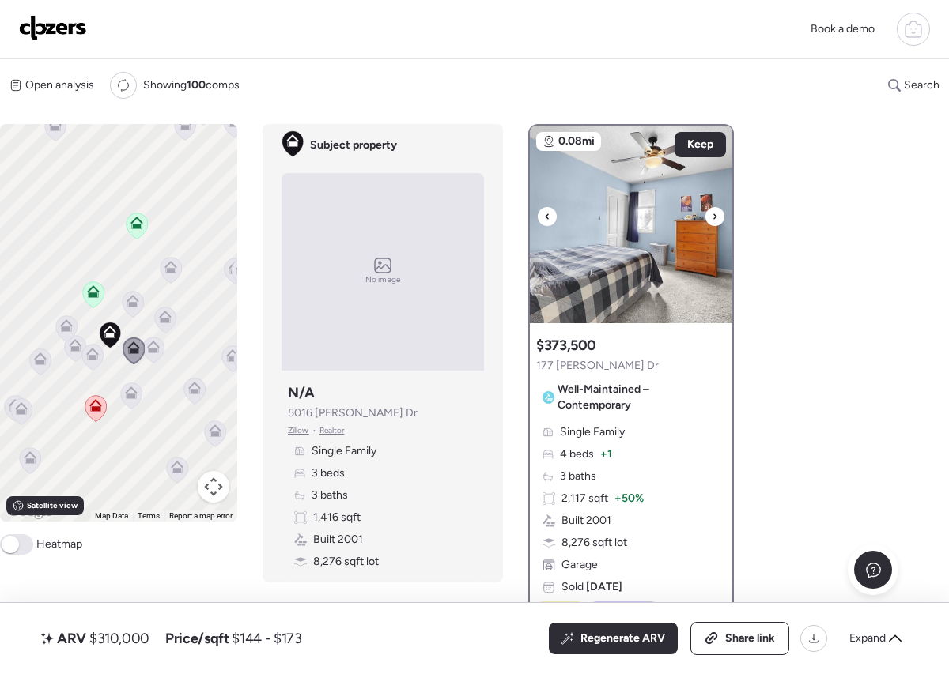
click at [717, 216] on icon at bounding box center [714, 216] width 6 height 19
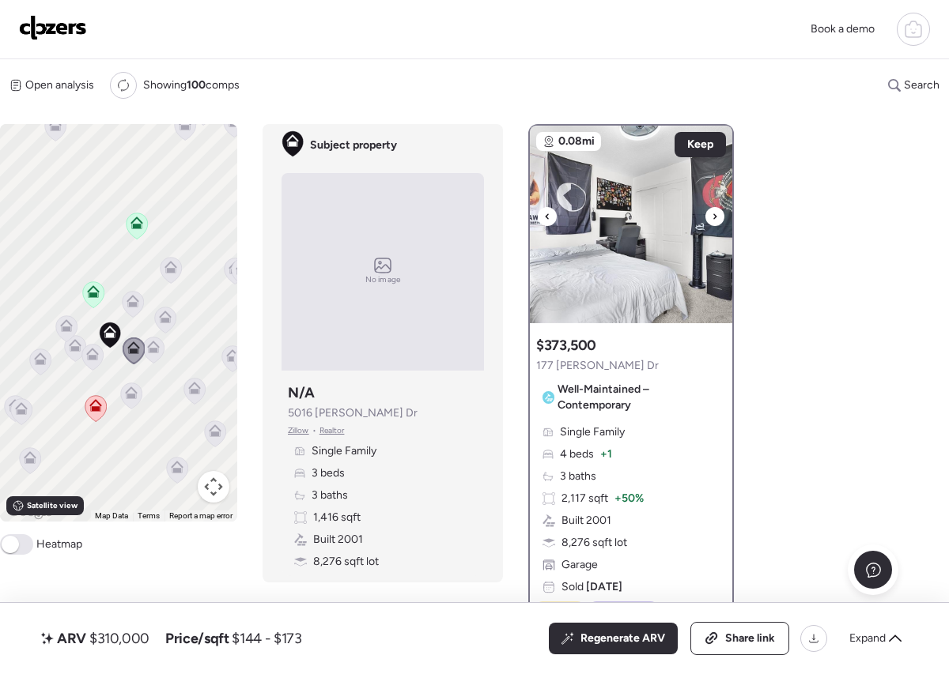
click at [717, 216] on icon at bounding box center [714, 216] width 6 height 19
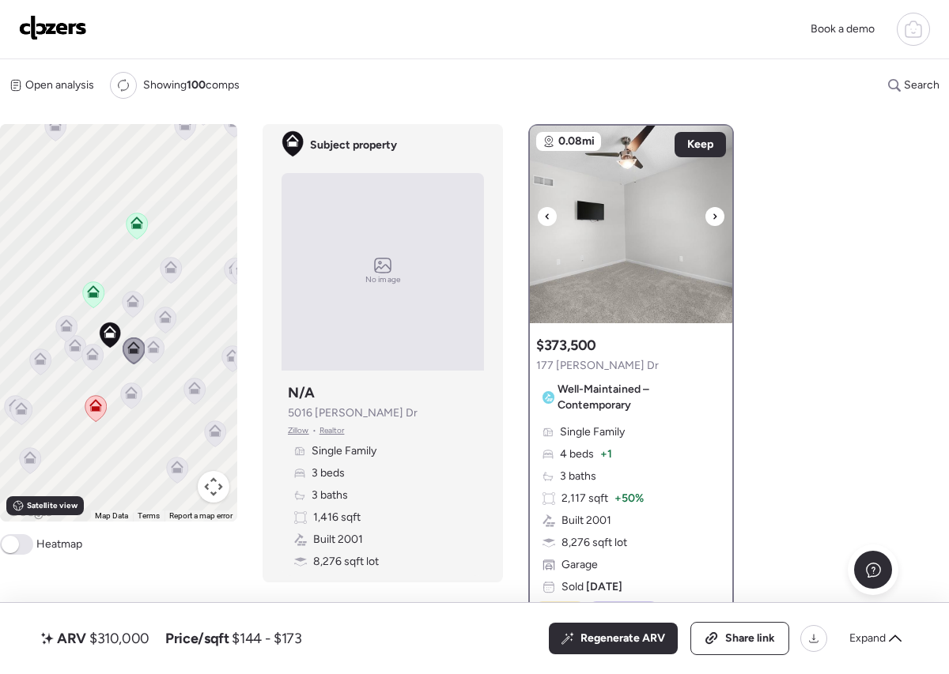
click at [717, 216] on icon at bounding box center [714, 216] width 6 height 19
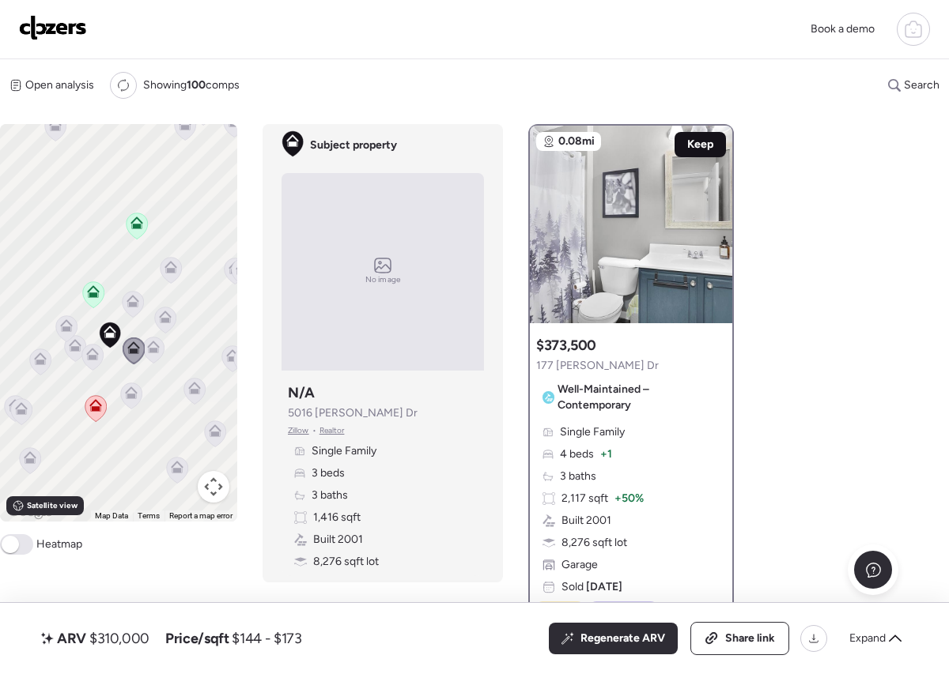
click at [701, 138] on span "Keep" at bounding box center [700, 145] width 26 height 16
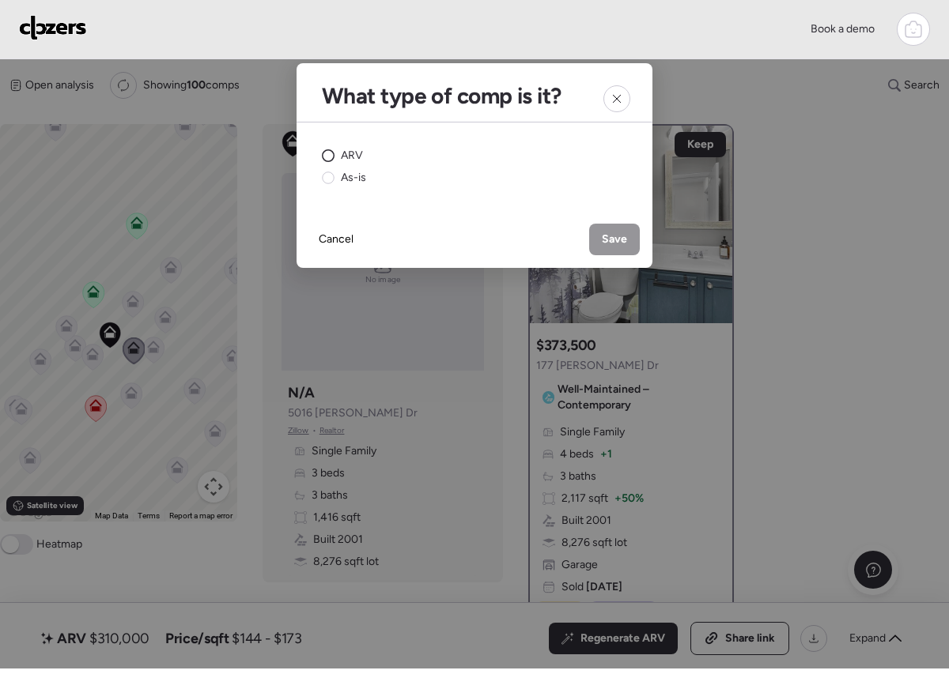
click at [330, 160] on circle at bounding box center [328, 156] width 12 height 12
click at [631, 231] on div "Save" at bounding box center [614, 240] width 51 height 32
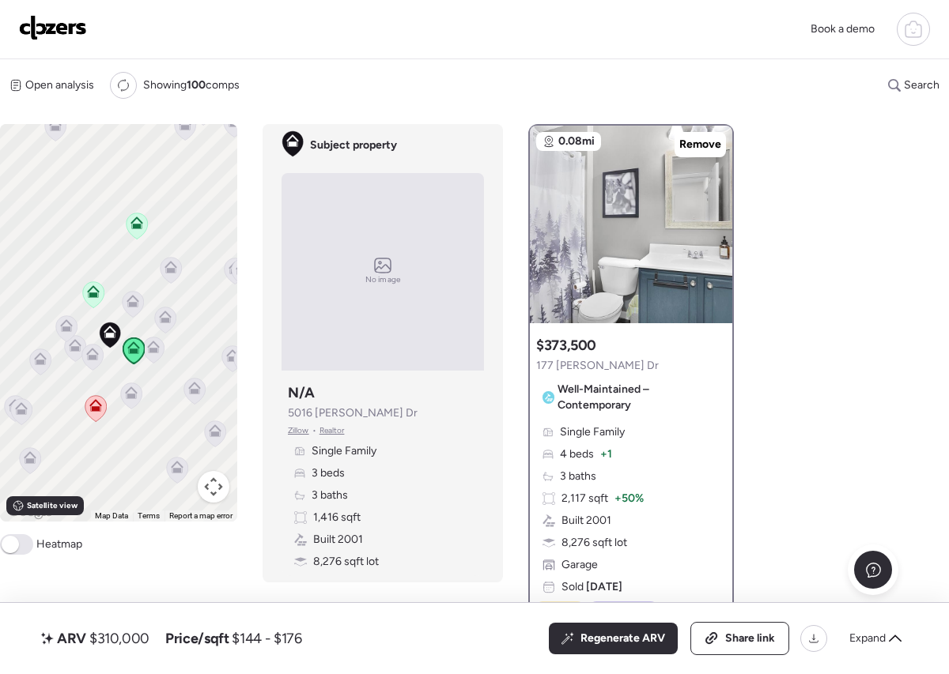
click at [96, 364] on icon at bounding box center [92, 357] width 21 height 26
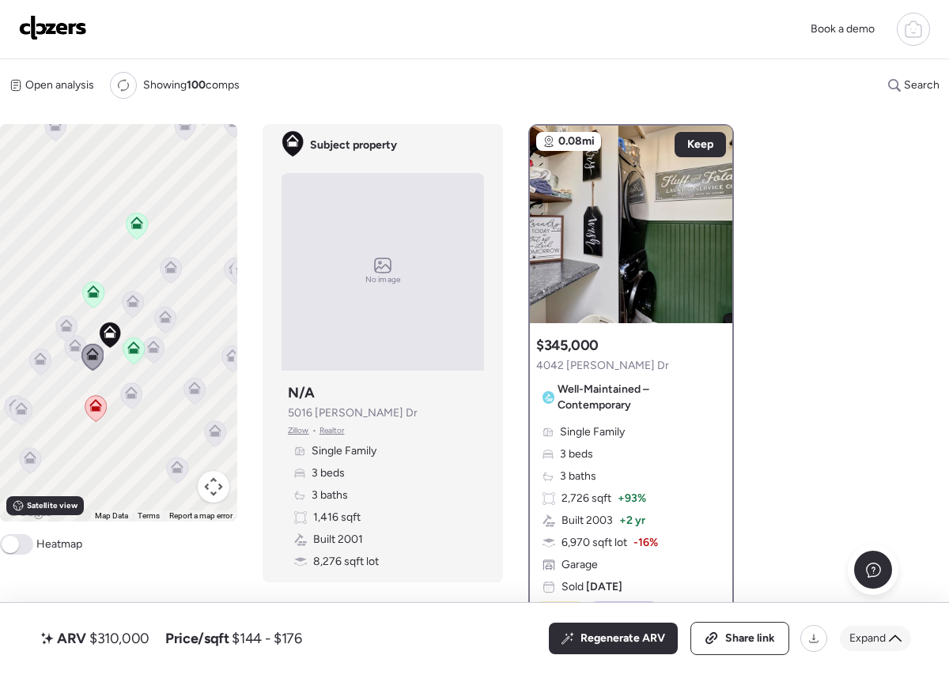
click at [873, 639] on span "Expand" at bounding box center [867, 639] width 36 height 16
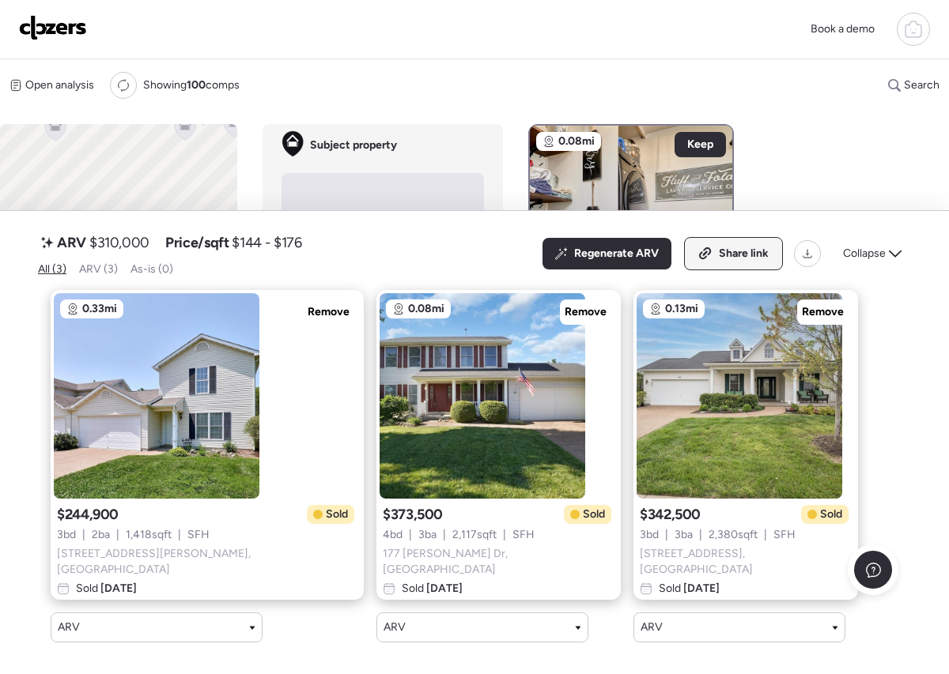
click at [726, 258] on span "Share link" at bounding box center [744, 254] width 50 height 16
click at [834, 179] on div "Open analysis Re-run report Showing 100 comps Search Comps list Analysis To act…" at bounding box center [474, 363] width 949 height 609
click at [916, 30] on icon at bounding box center [912, 29] width 19 height 19
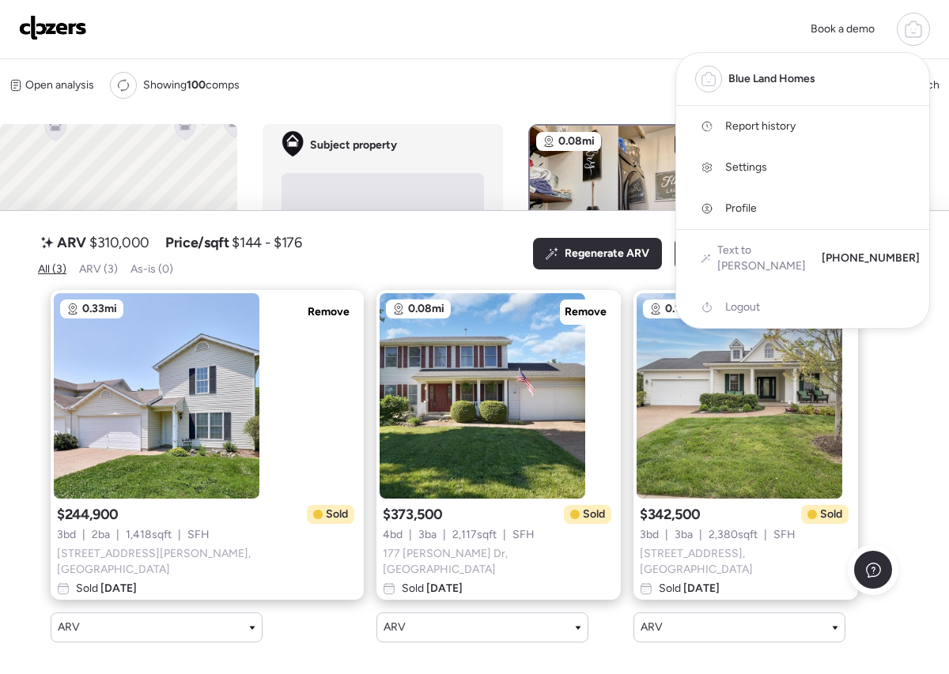
click at [798, 126] on link "Report history" at bounding box center [802, 126] width 253 height 41
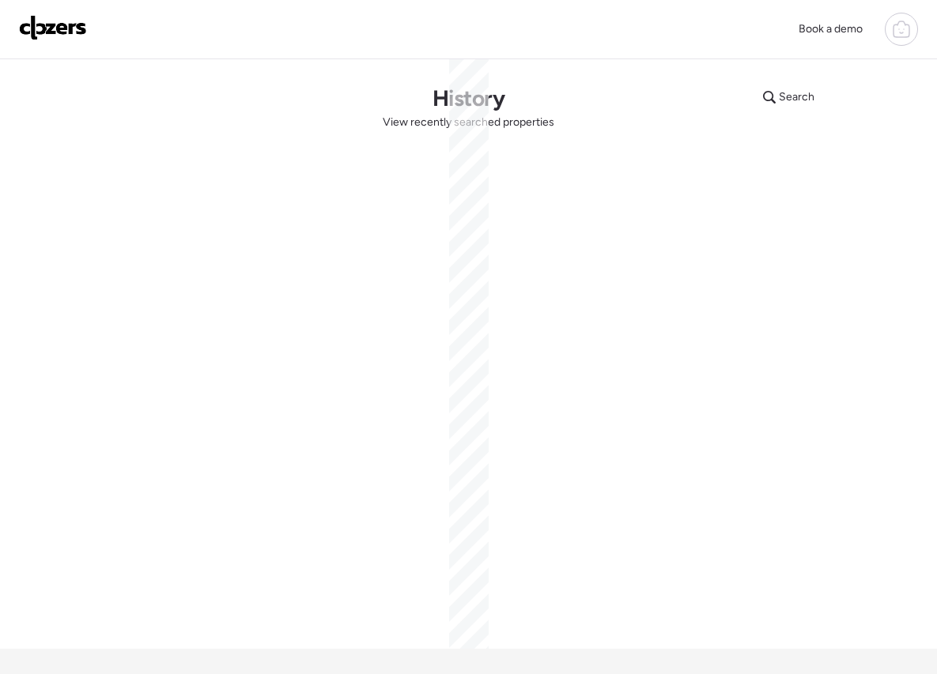
click at [833, 80] on div "Search History View recently searched properties" at bounding box center [468, 354] width 937 height 590
click at [800, 101] on span "Search" at bounding box center [797, 97] width 36 height 16
click at [800, 101] on input "text" at bounding box center [818, 100] width 117 height 22
paste input "**********"
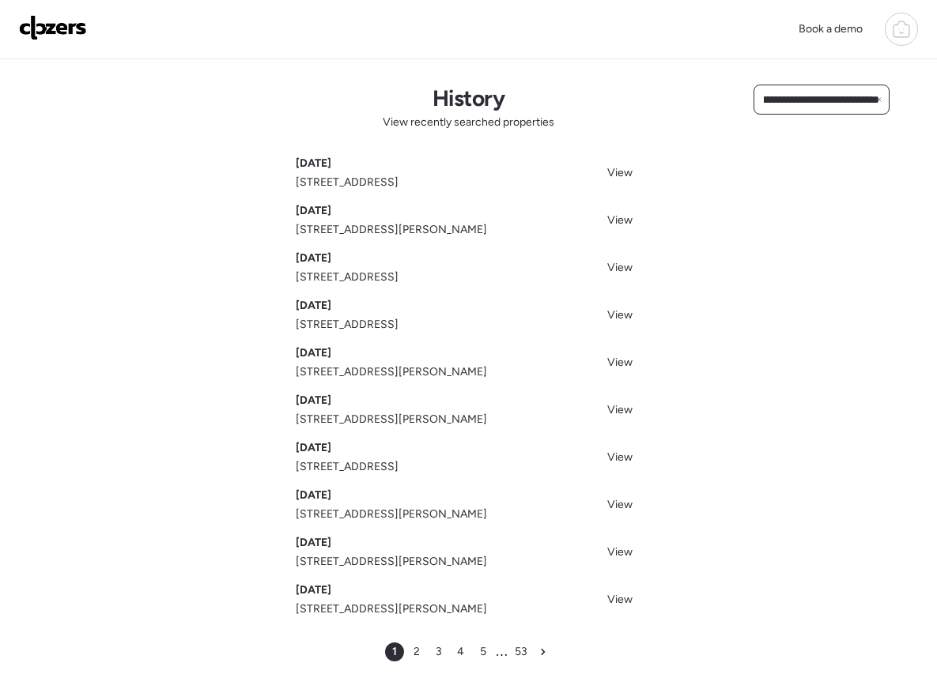
type input "**********"
click at [74, 32] on img at bounding box center [53, 27] width 68 height 25
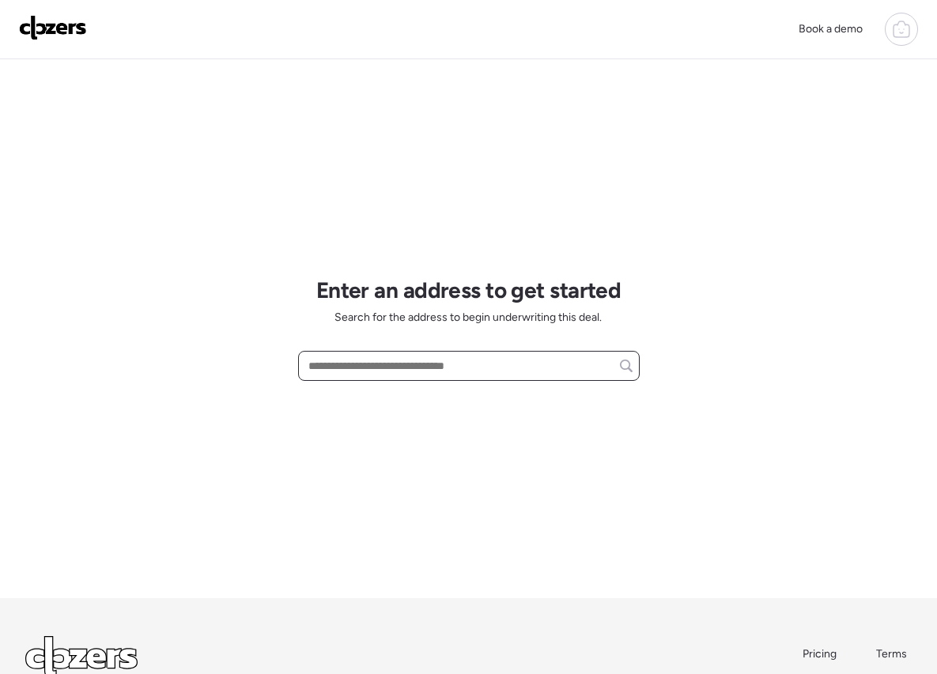
click at [366, 360] on input "text" at bounding box center [468, 366] width 327 height 22
paste input "**********"
click at [390, 377] on div "**********" at bounding box center [468, 366] width 341 height 30
click at [438, 375] on input "**********" at bounding box center [468, 366] width 327 height 22
click at [414, 364] on input "**********" at bounding box center [468, 366] width 327 height 22
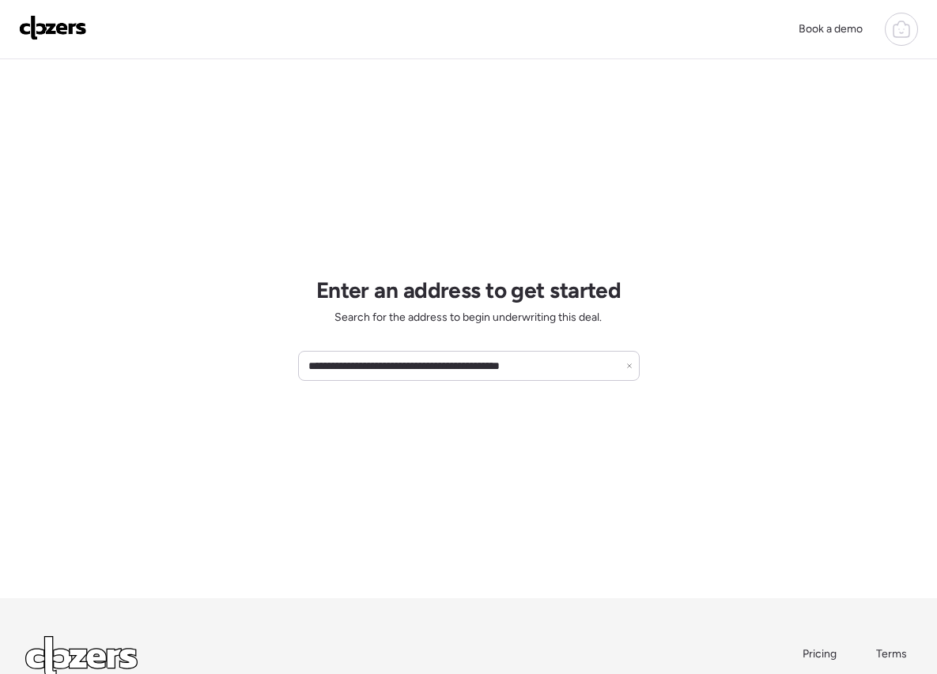
click at [448, 393] on div "**********" at bounding box center [468, 328] width 341 height 539
click at [451, 374] on input "**********" at bounding box center [468, 366] width 327 height 22
click at [475, 368] on input "**********" at bounding box center [468, 366] width 327 height 22
click at [438, 366] on input "**********" at bounding box center [468, 366] width 327 height 22
type input "**********"
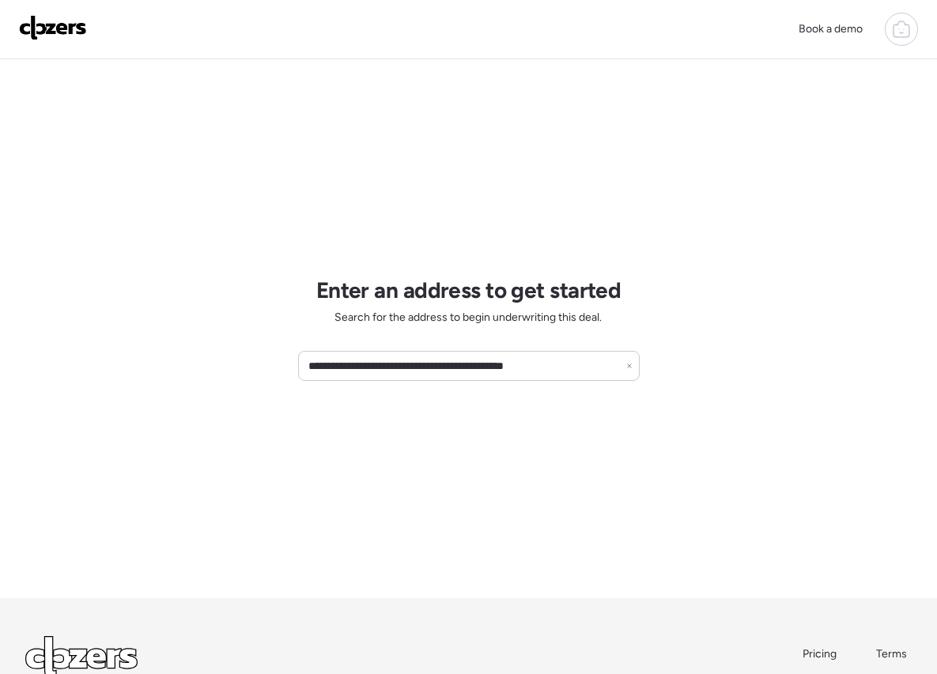
click at [884, 41] on div "Book a demo" at bounding box center [853, 29] width 129 height 33
click at [894, 34] on icon at bounding box center [901, 29] width 19 height 19
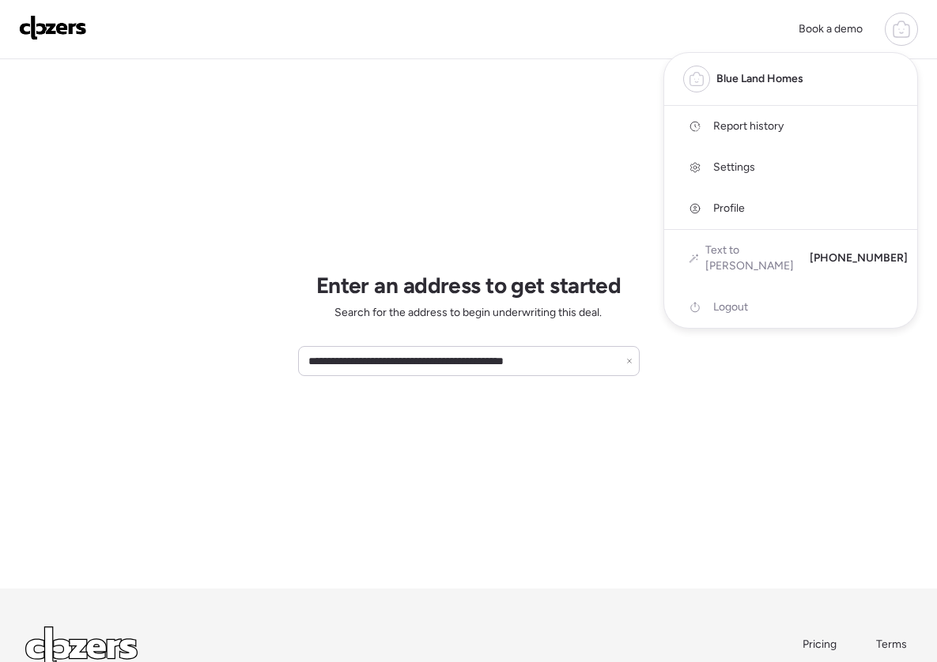
click at [787, 130] on link "Report history" at bounding box center [790, 126] width 253 height 41
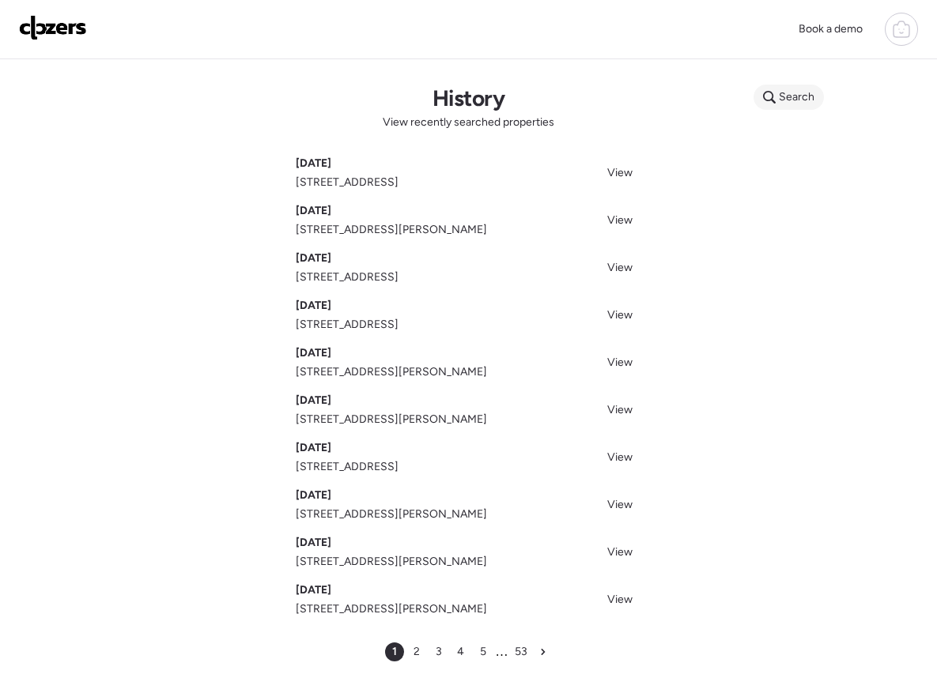
click at [812, 100] on span "Search" at bounding box center [797, 97] width 36 height 16
click at [812, 100] on input "text" at bounding box center [818, 100] width 117 height 22
paste input "**********"
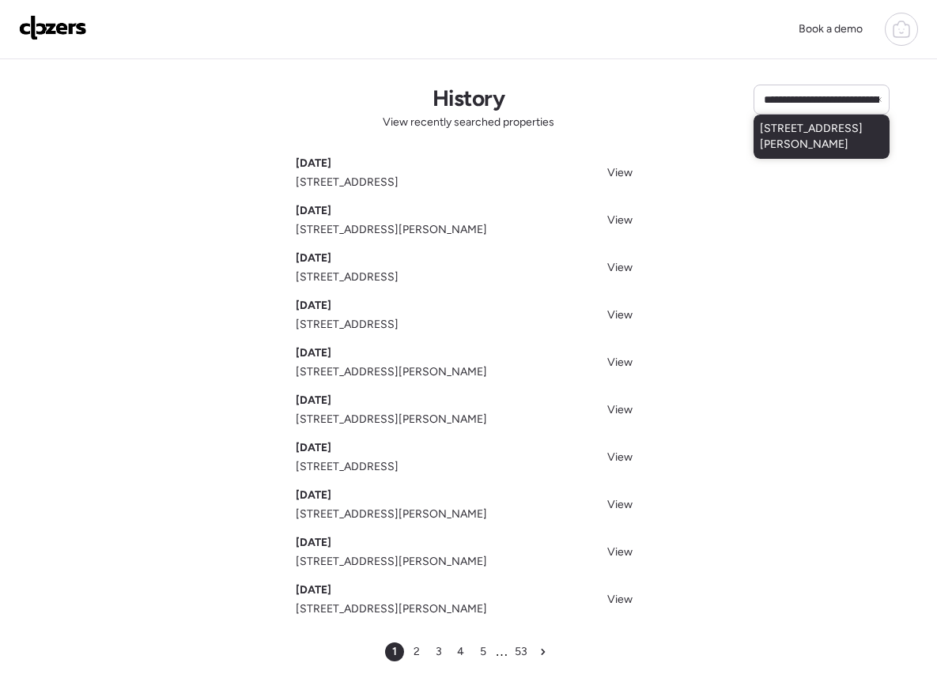
click at [806, 125] on span "2188 Forest Ln, Arnold, MO, 63010" at bounding box center [821, 137] width 123 height 32
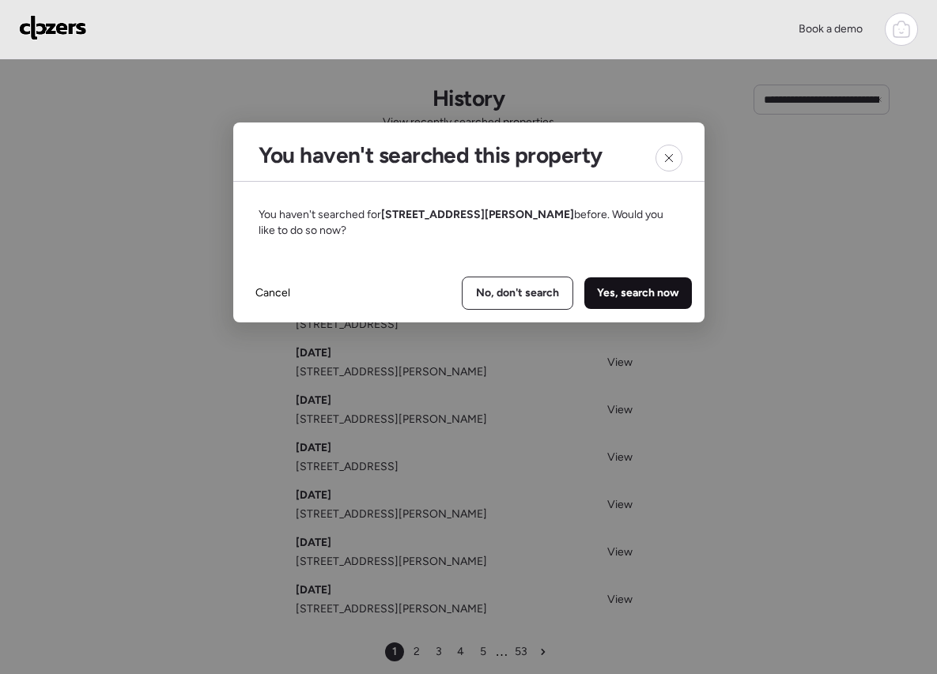
click at [626, 287] on span "Yes, search now" at bounding box center [638, 293] width 82 height 16
type input "**********"
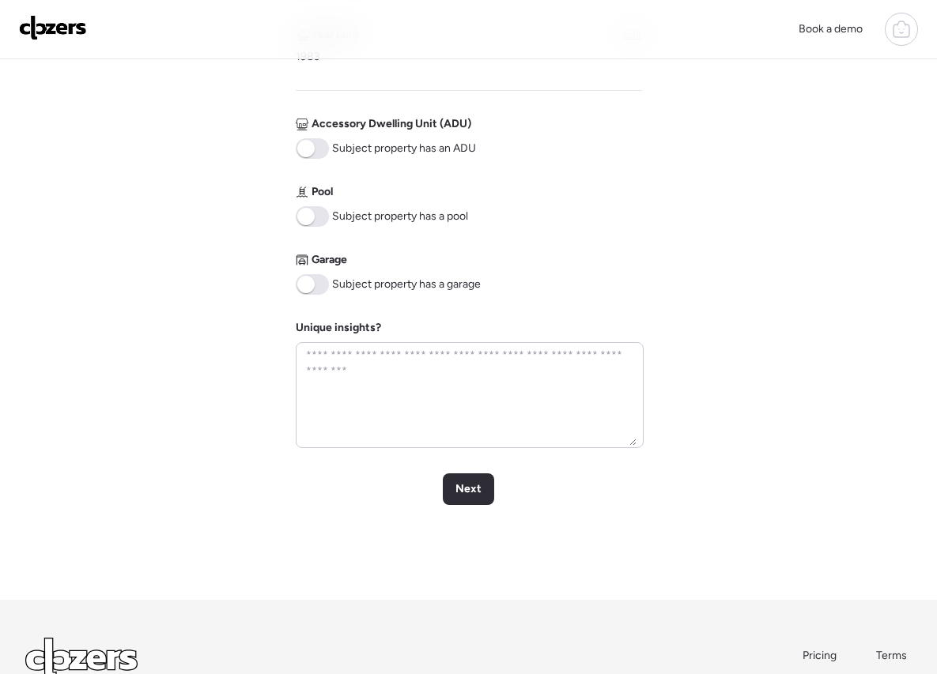
scroll to position [719, 0]
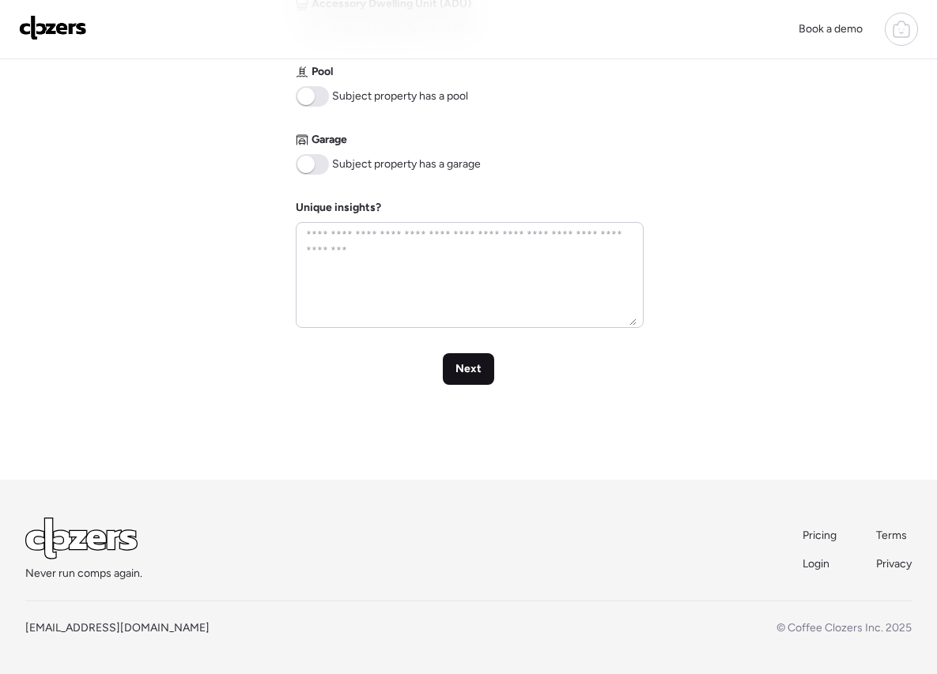
click at [479, 376] on span "Next" at bounding box center [468, 369] width 26 height 16
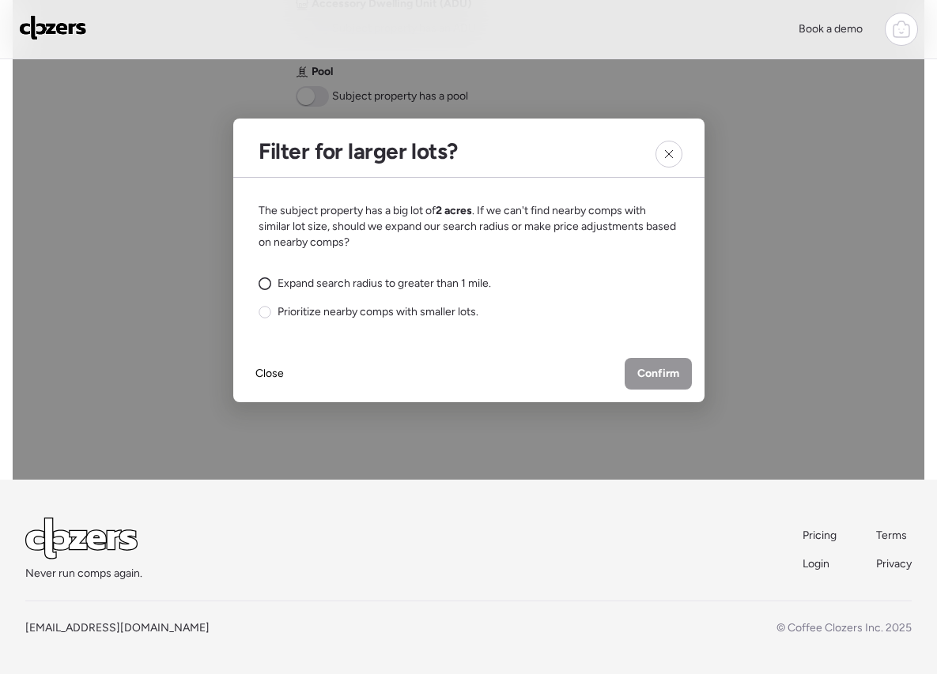
click at [374, 287] on span "Expand search radius to greater than 1 mile." at bounding box center [383, 284] width 213 height 16
click at [658, 376] on span "Confirm" at bounding box center [658, 374] width 42 height 16
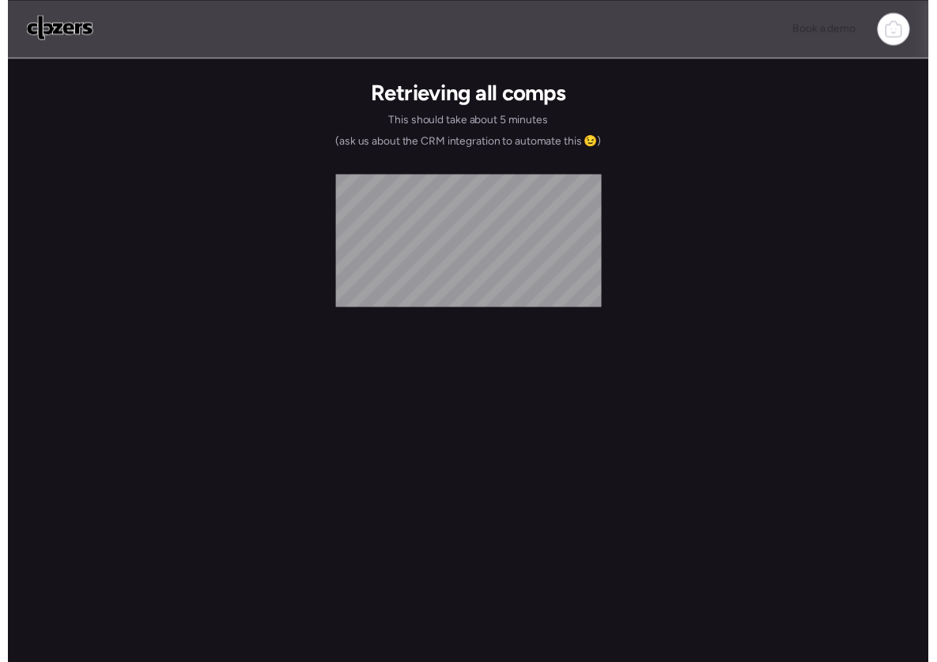
scroll to position [0, 0]
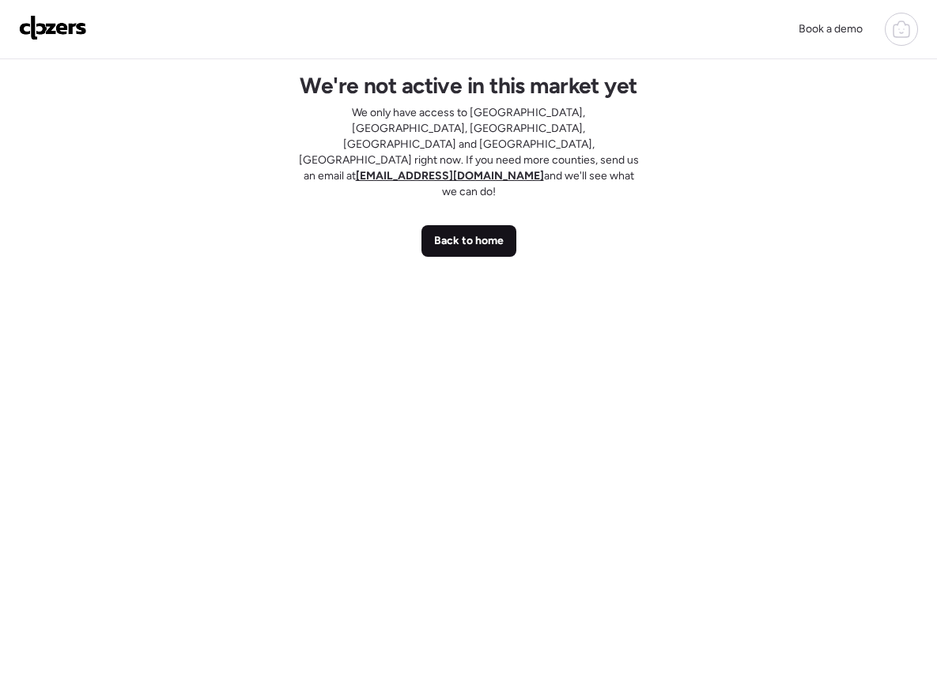
click at [470, 233] on span "Back to home" at bounding box center [469, 241] width 70 height 16
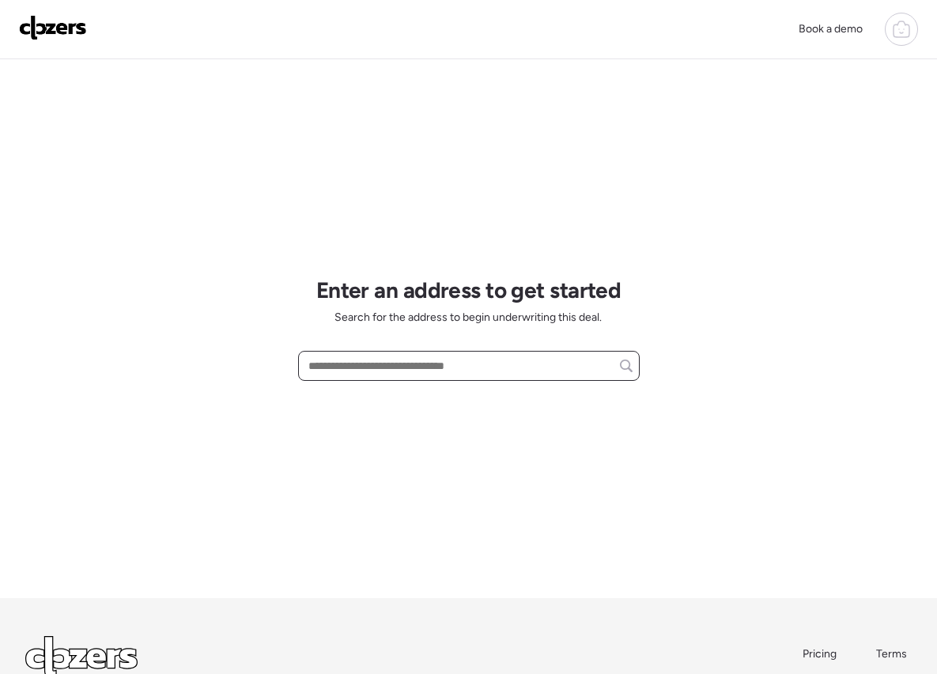
click at [563, 359] on input "text" at bounding box center [468, 366] width 327 height 22
click at [892, 32] on icon at bounding box center [901, 29] width 19 height 19
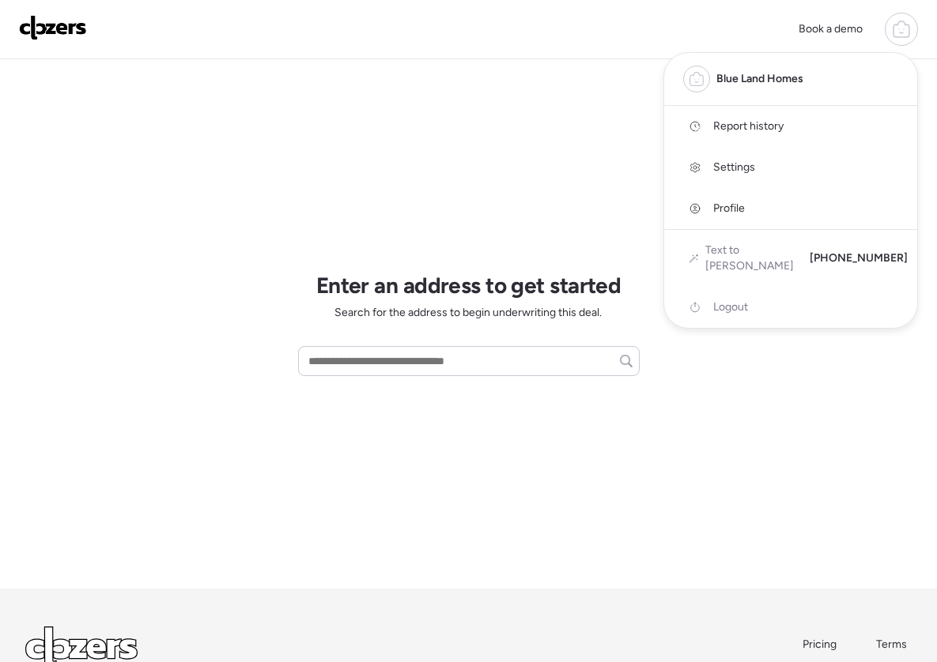
click at [783, 124] on span "Report history" at bounding box center [748, 127] width 70 height 16
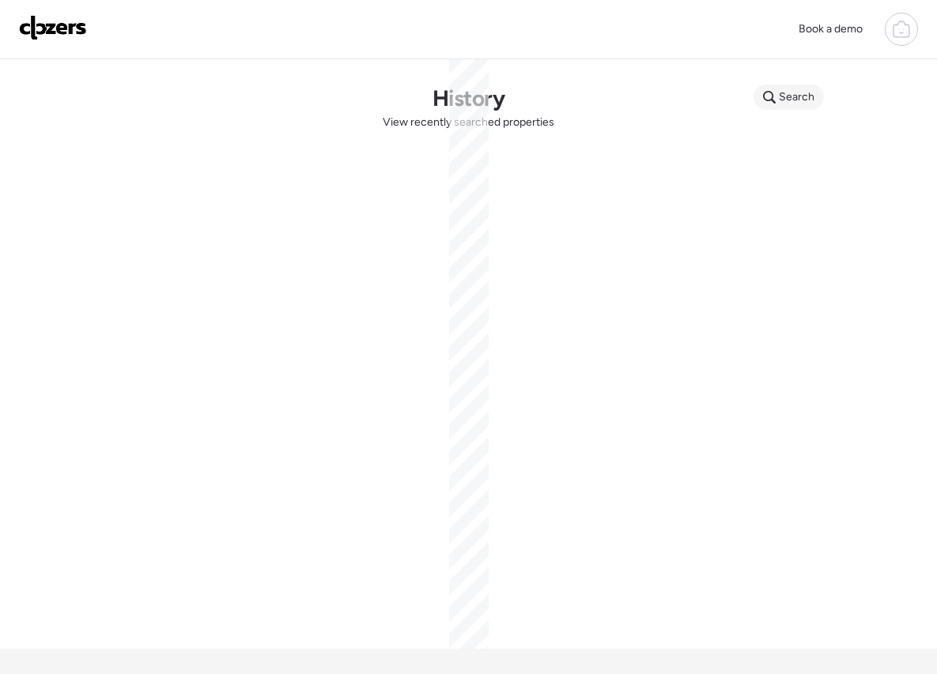
click at [812, 94] on span "Search" at bounding box center [797, 97] width 36 height 16
click at [814, 96] on input "text" at bounding box center [818, 100] width 117 height 22
paste input "**********"
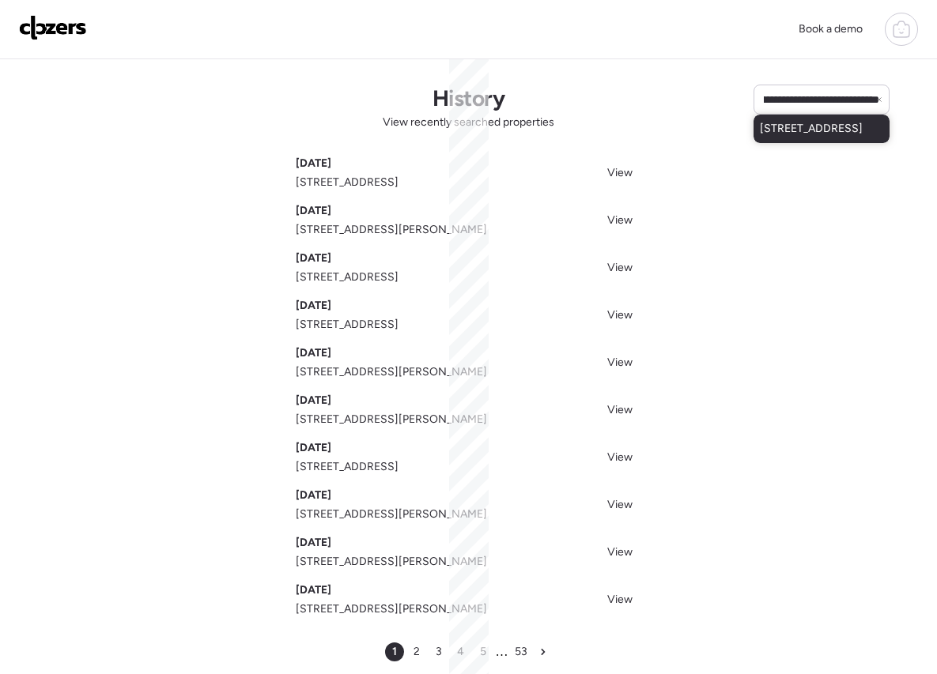
click at [805, 137] on span "[STREET_ADDRESS]" at bounding box center [811, 129] width 103 height 16
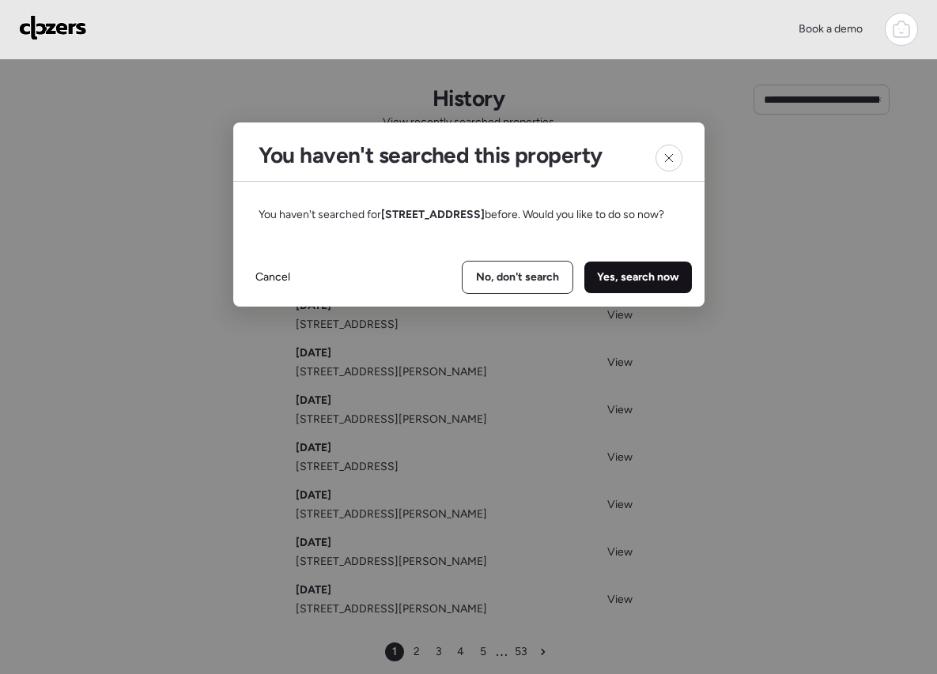
click at [656, 285] on span "Yes, search now" at bounding box center [638, 278] width 82 height 16
type input "**********"
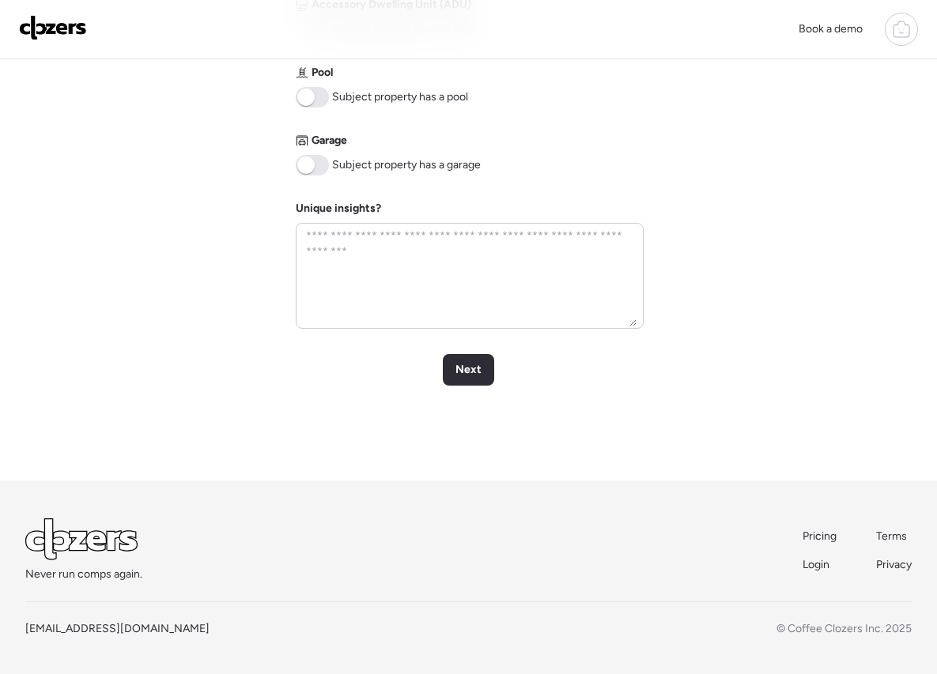
scroll to position [719, 0]
click at [460, 361] on span "Next" at bounding box center [468, 369] width 26 height 16
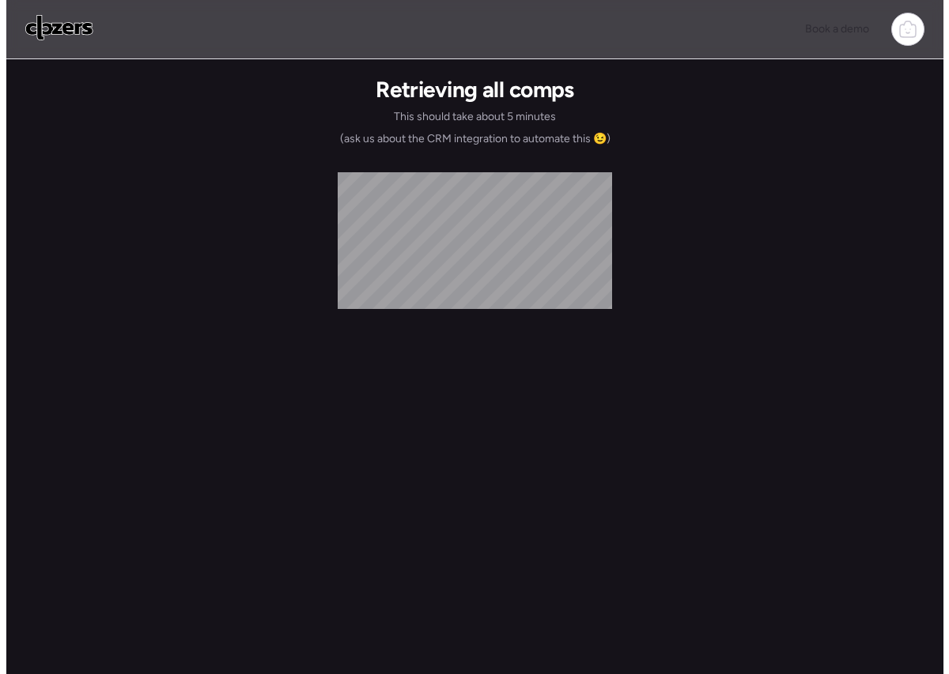
scroll to position [0, 0]
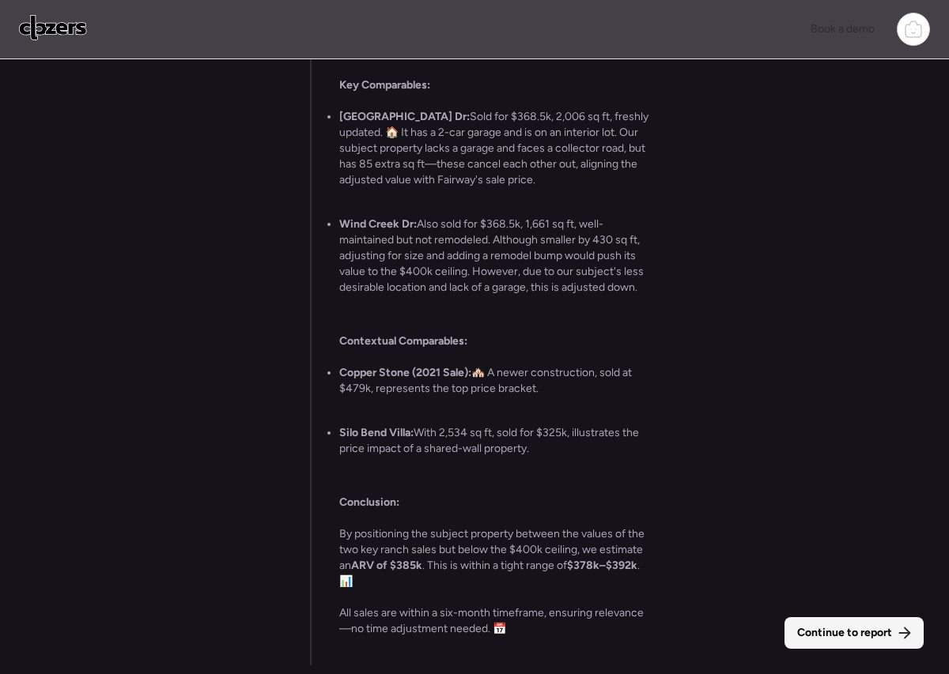
click at [879, 630] on span "Continue to report" at bounding box center [844, 633] width 95 height 16
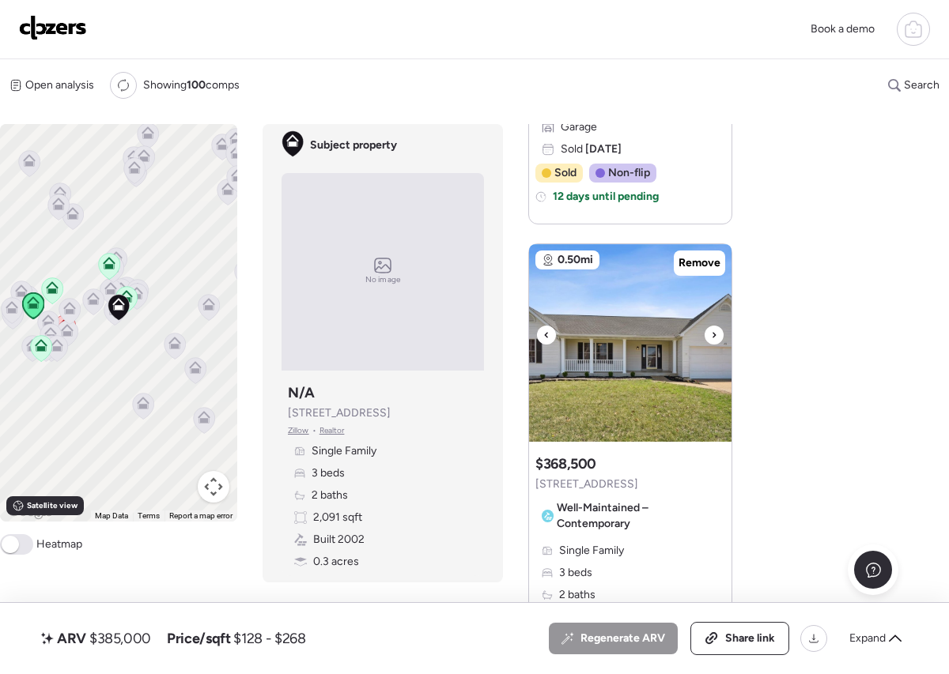
scroll to position [356, 0]
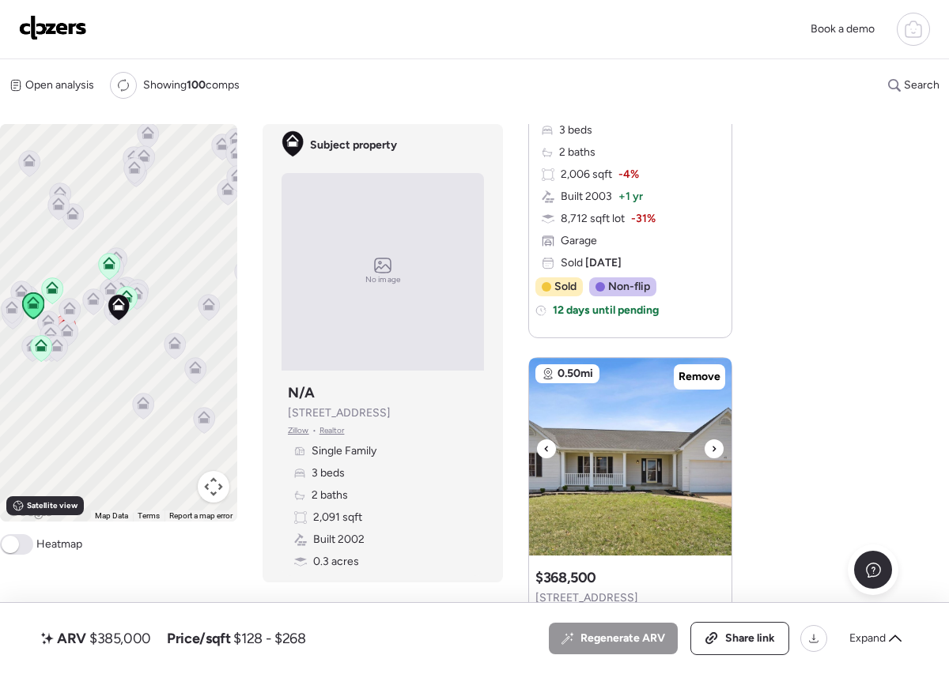
click at [717, 445] on div at bounding box center [713, 448] width 19 height 19
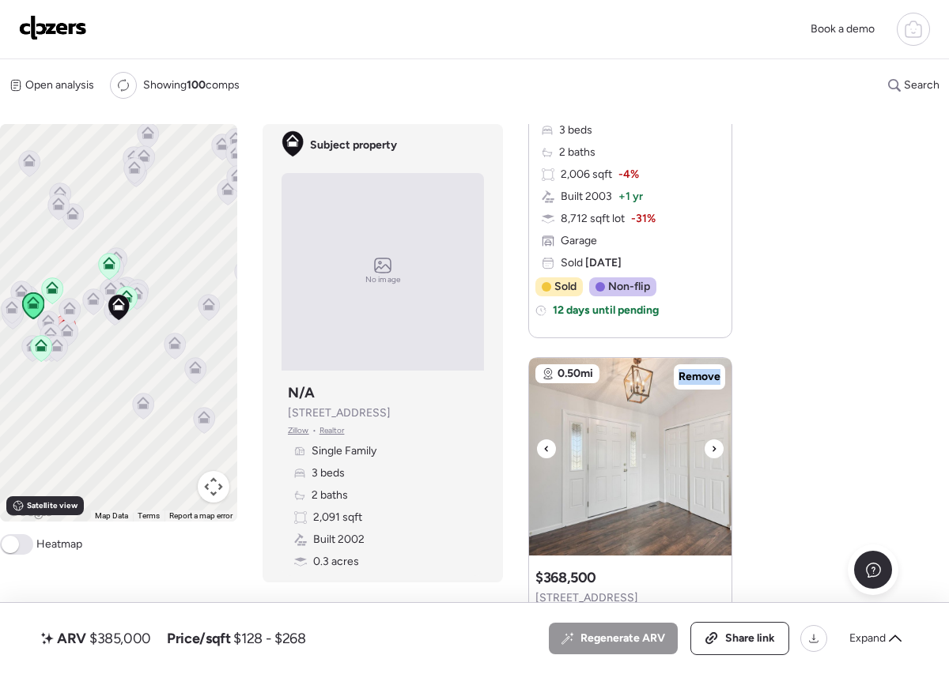
click at [717, 445] on div at bounding box center [713, 448] width 19 height 19
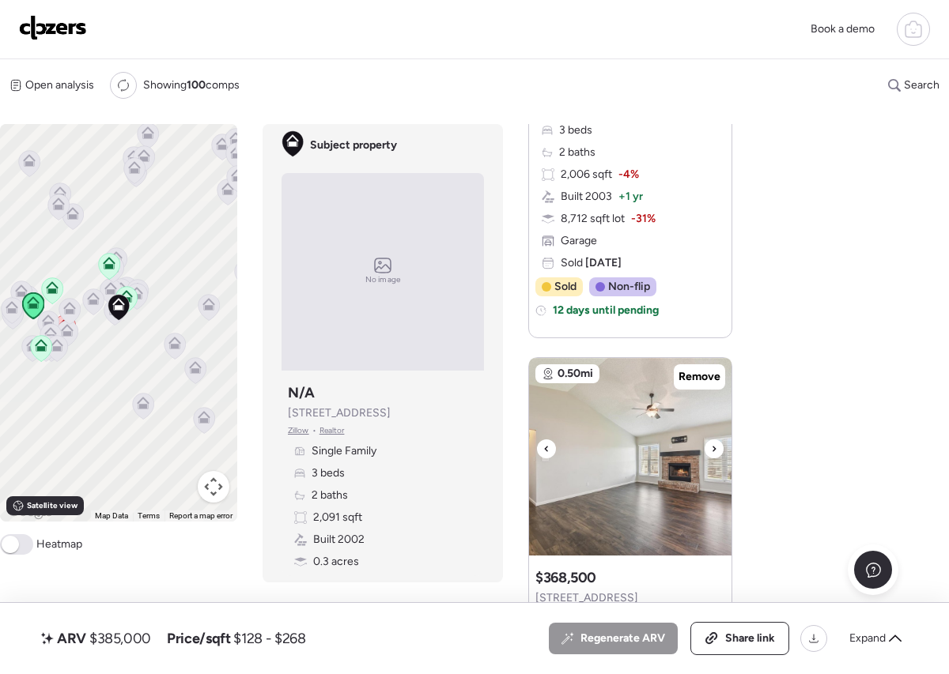
click at [715, 445] on icon at bounding box center [714, 448] width 6 height 19
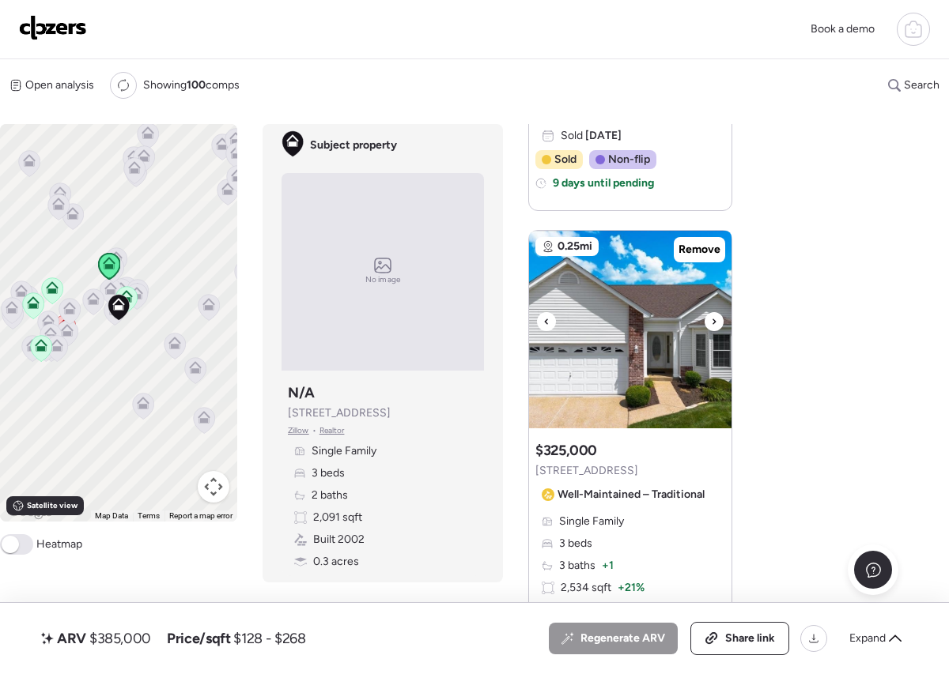
scroll to position [1039, 0]
click at [708, 330] on div at bounding box center [713, 322] width 19 height 19
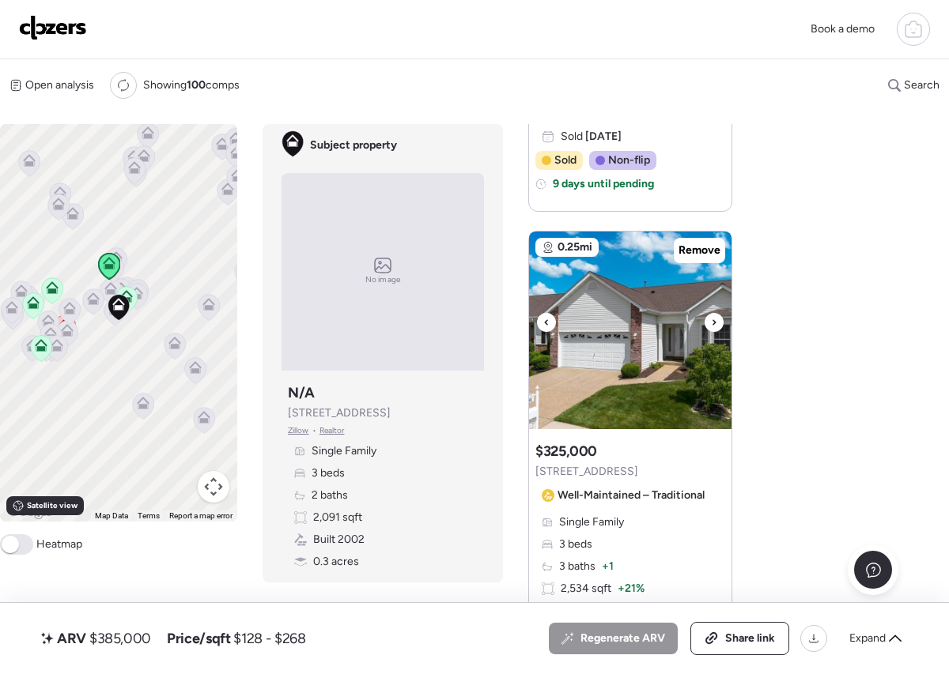
click at [708, 330] on div at bounding box center [713, 322] width 19 height 19
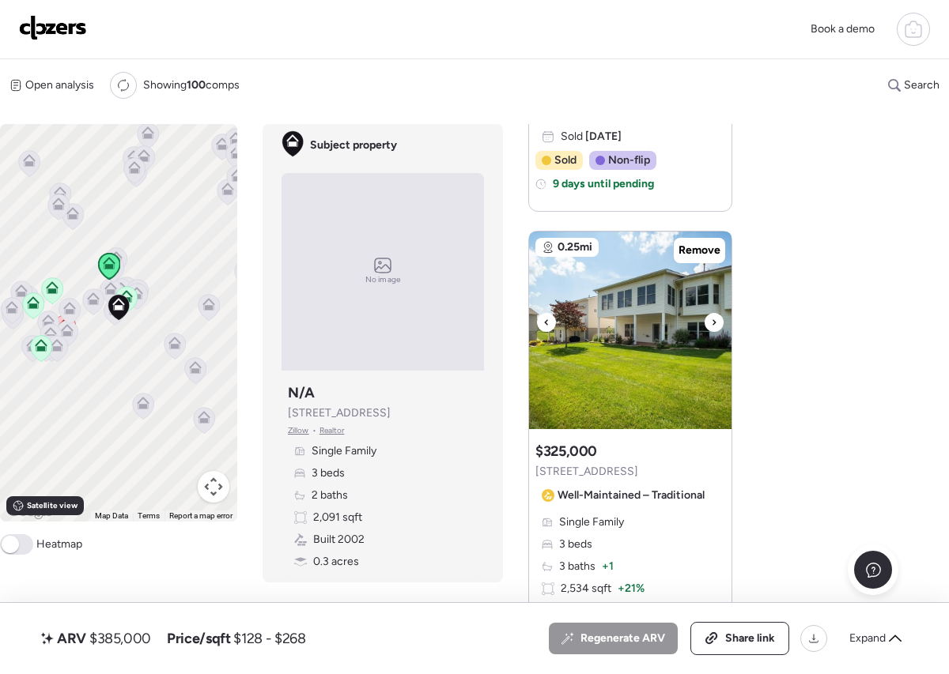
click at [708, 330] on div at bounding box center [713, 322] width 19 height 19
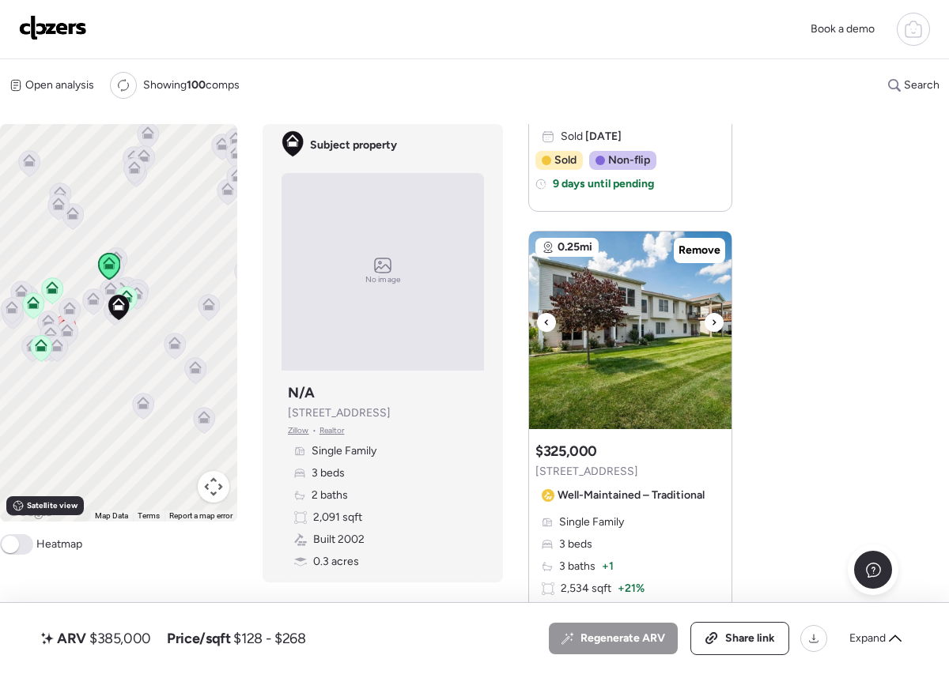
click at [708, 330] on div at bounding box center [713, 322] width 19 height 19
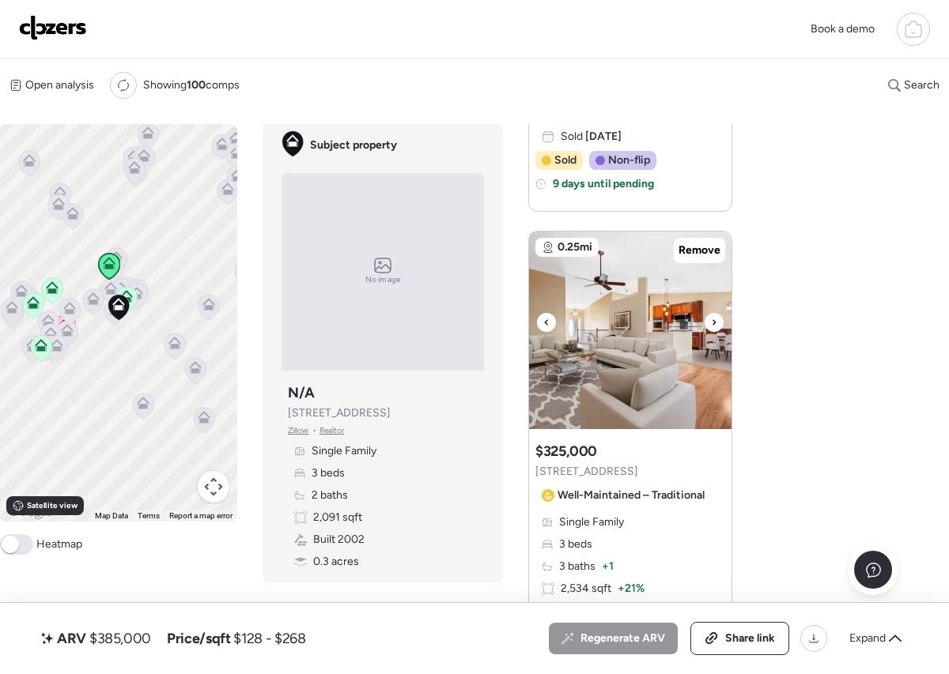
click at [708, 330] on div at bounding box center [713, 322] width 19 height 19
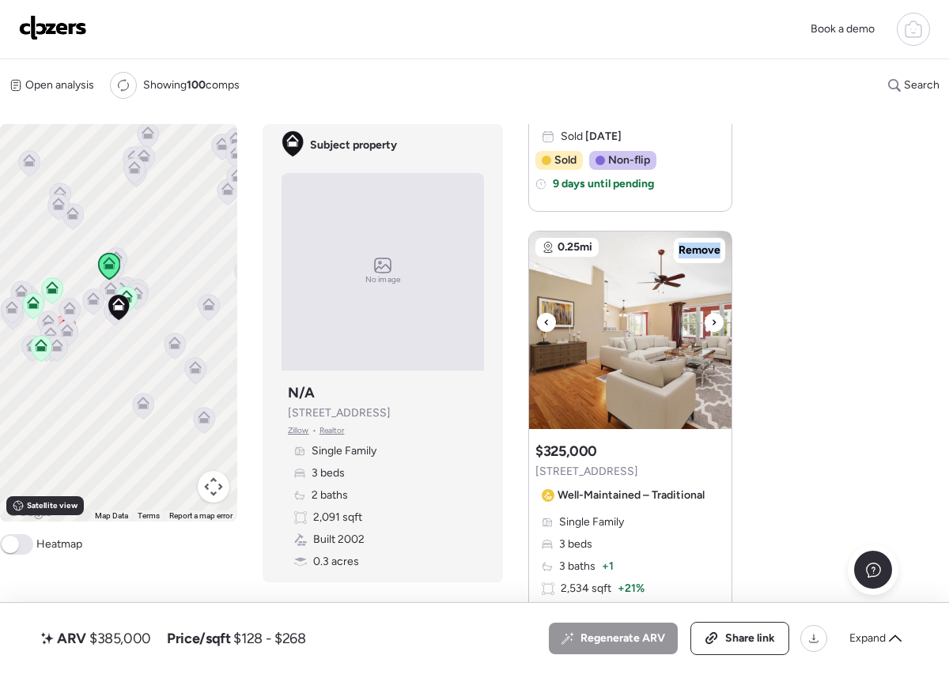
click at [708, 330] on div at bounding box center [713, 322] width 19 height 19
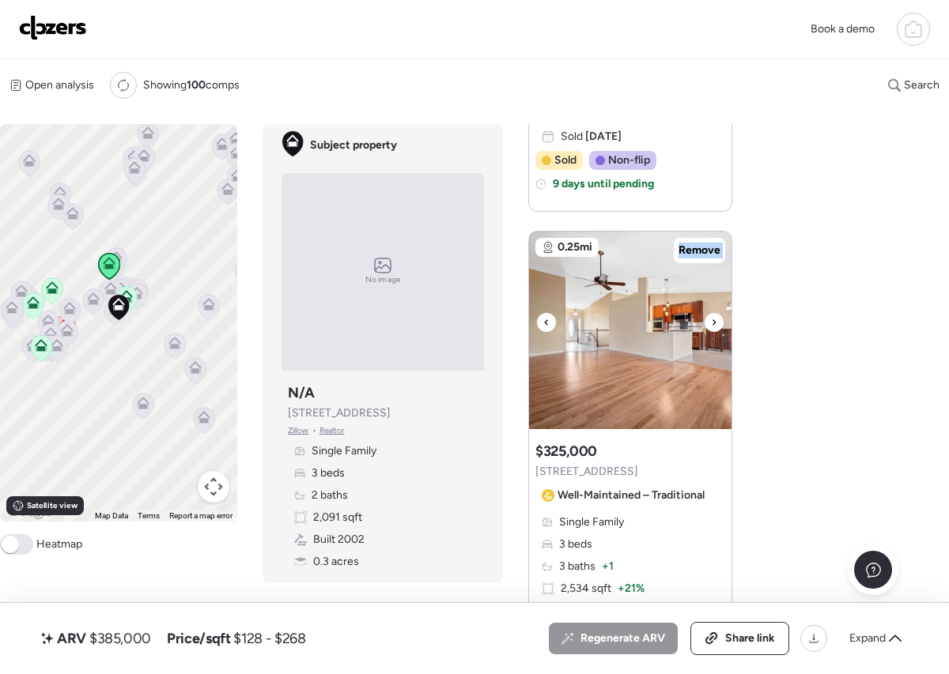
click at [708, 330] on div at bounding box center [713, 322] width 19 height 19
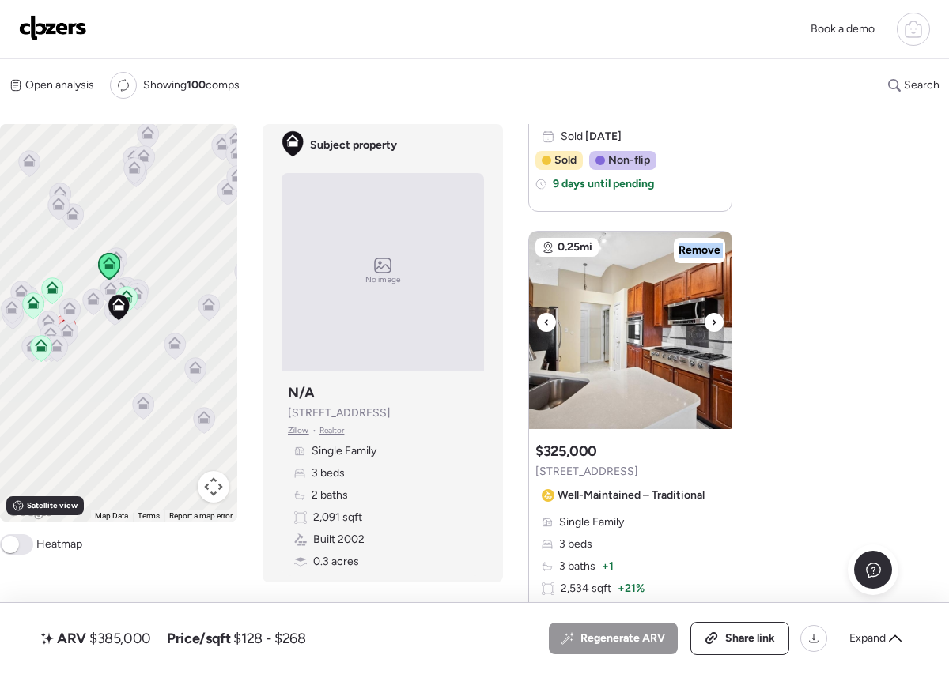
click at [708, 330] on div at bounding box center [713, 322] width 19 height 19
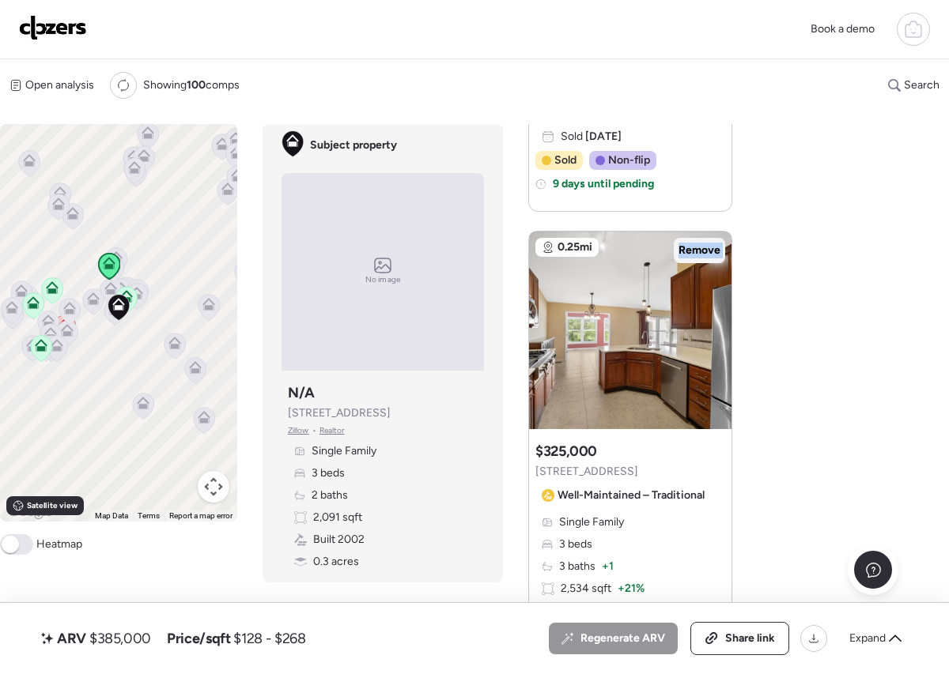
click at [707, 258] on span "Remove" at bounding box center [699, 251] width 42 height 16
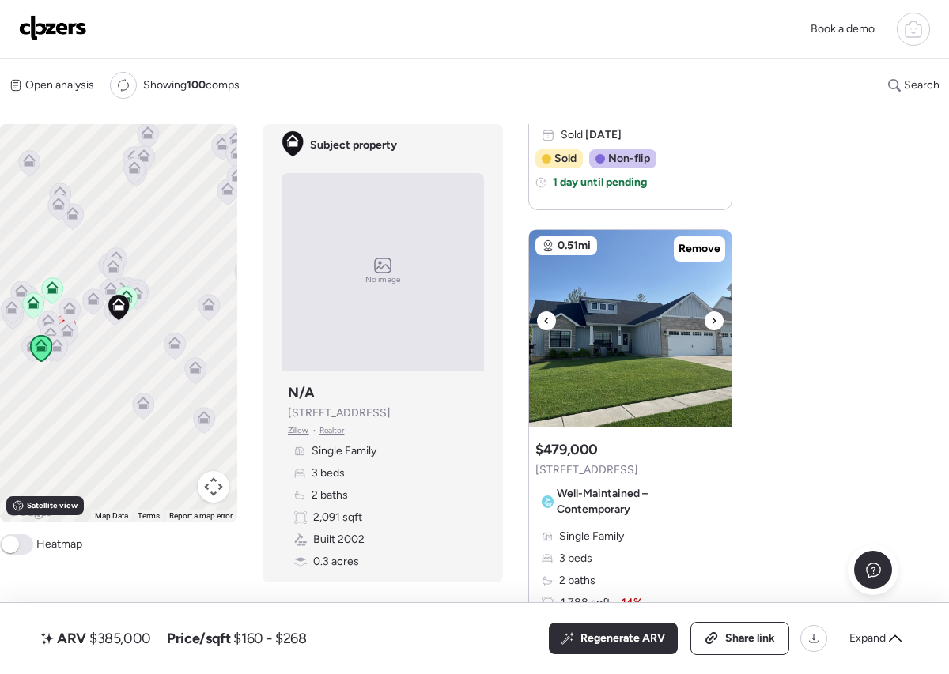
scroll to position [1585, 0]
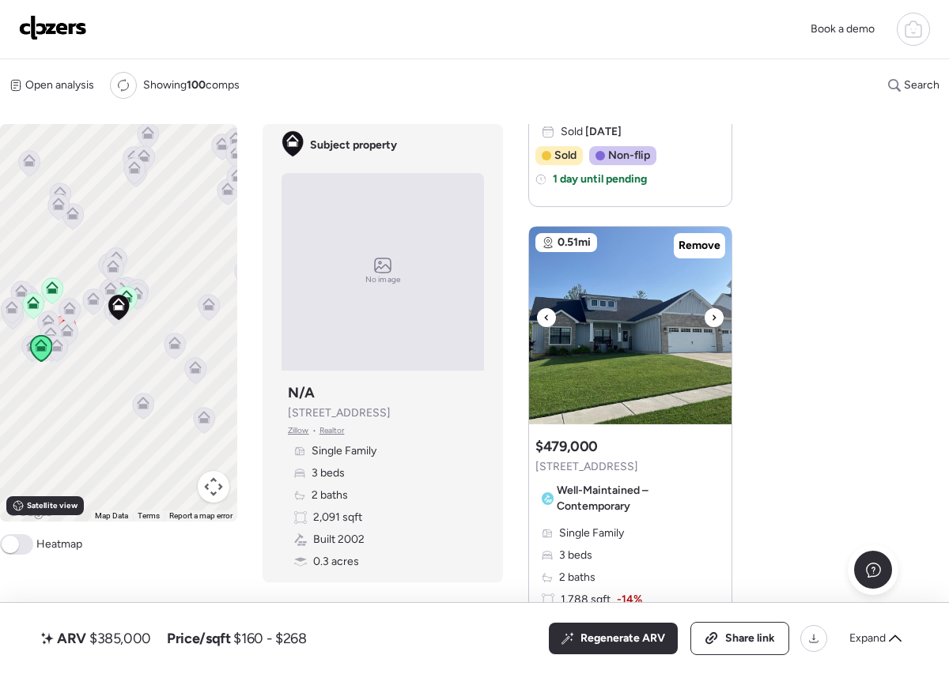
click at [711, 322] on icon at bounding box center [714, 317] width 6 height 19
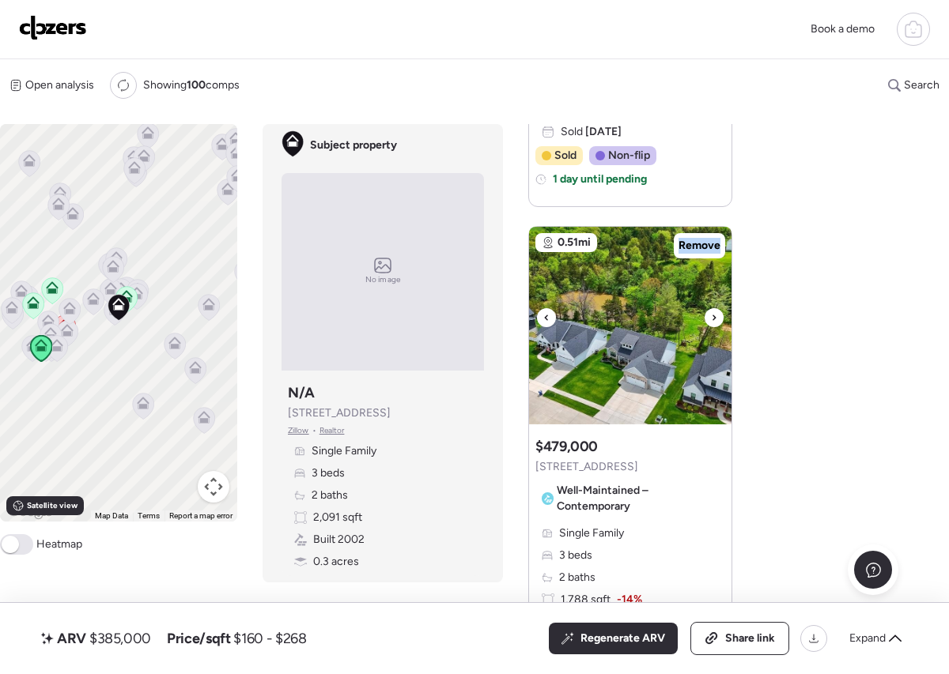
click at [711, 322] on icon at bounding box center [714, 317] width 6 height 19
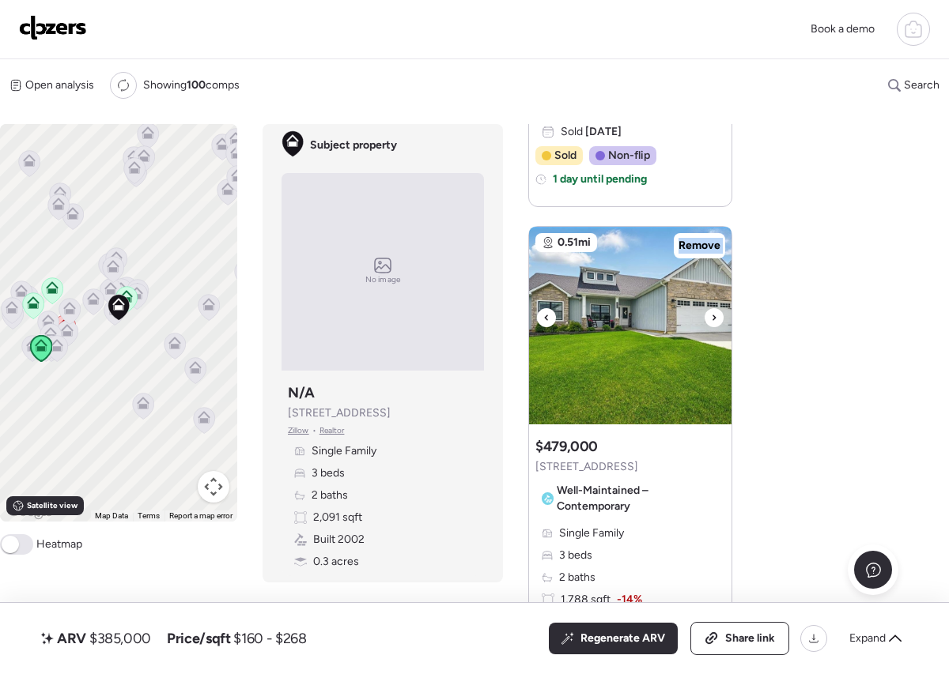
click at [711, 322] on icon at bounding box center [714, 317] width 6 height 19
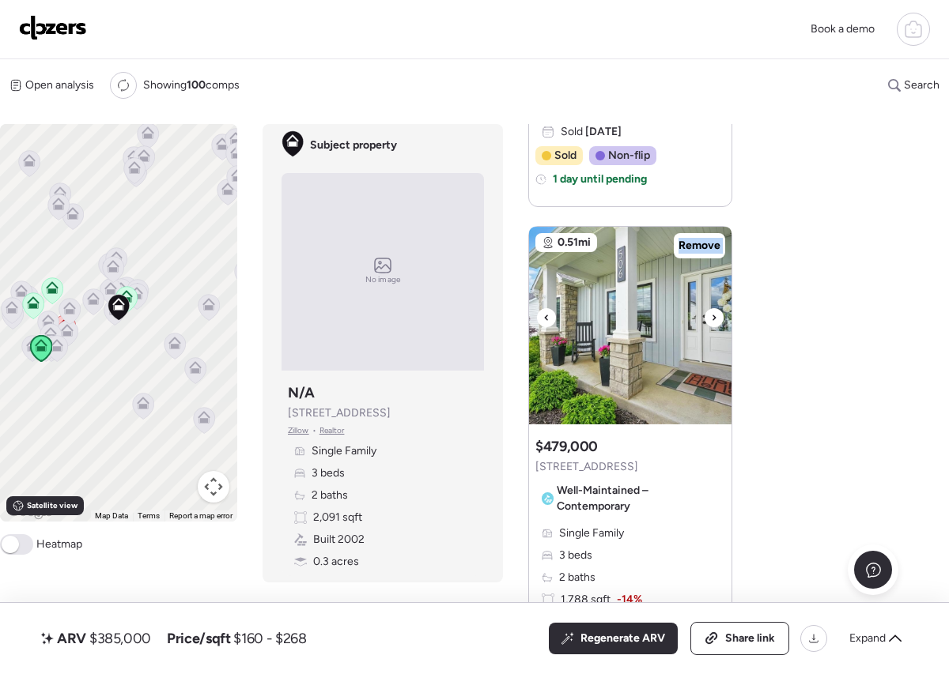
click at [711, 322] on icon at bounding box center [714, 317] width 6 height 19
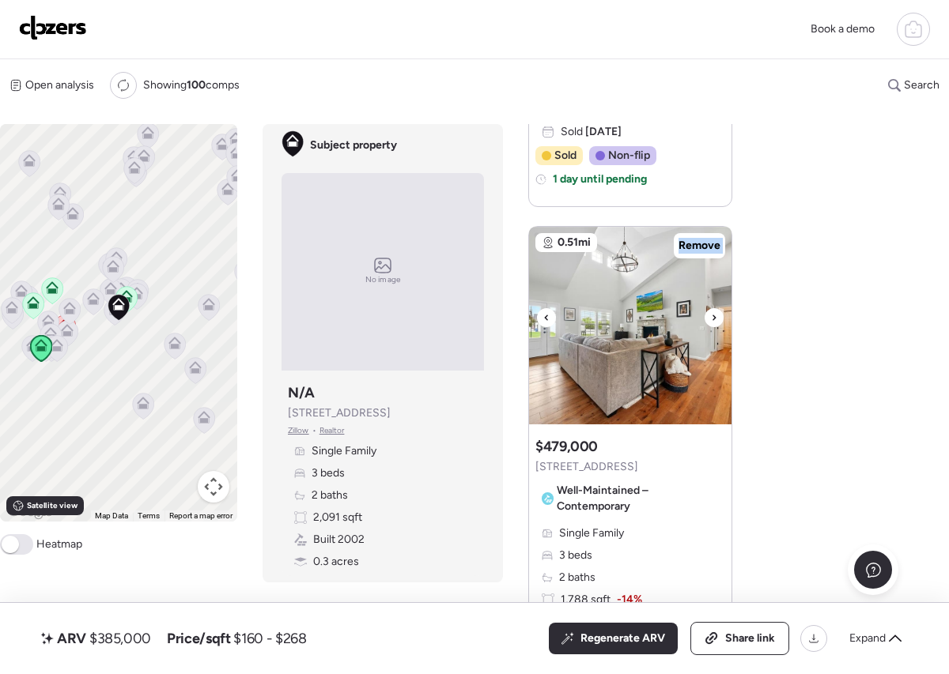
click at [711, 322] on icon at bounding box center [714, 317] width 6 height 19
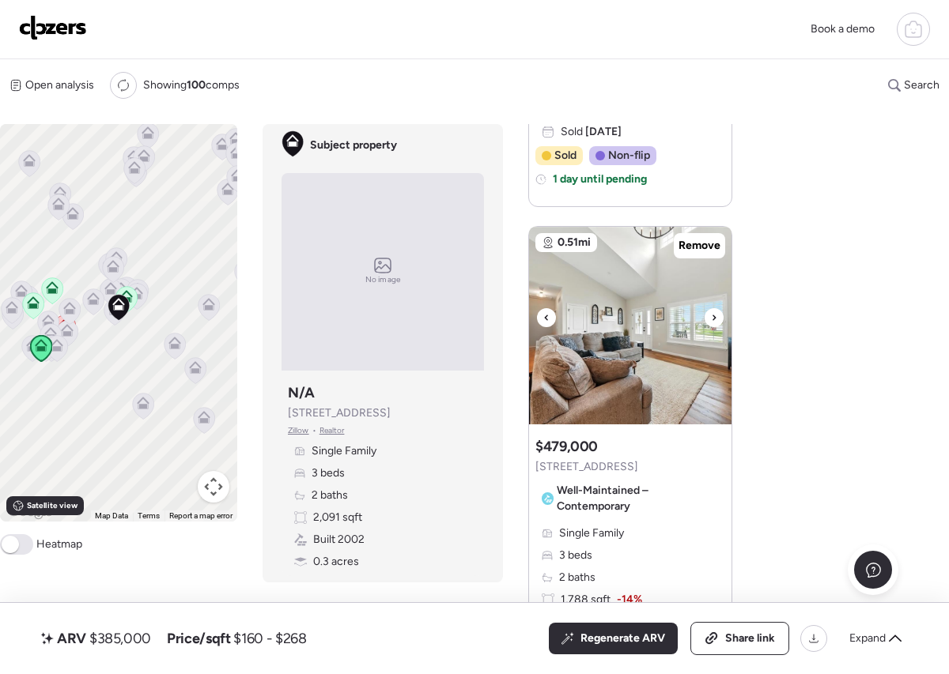
click at [711, 322] on icon at bounding box center [714, 317] width 6 height 19
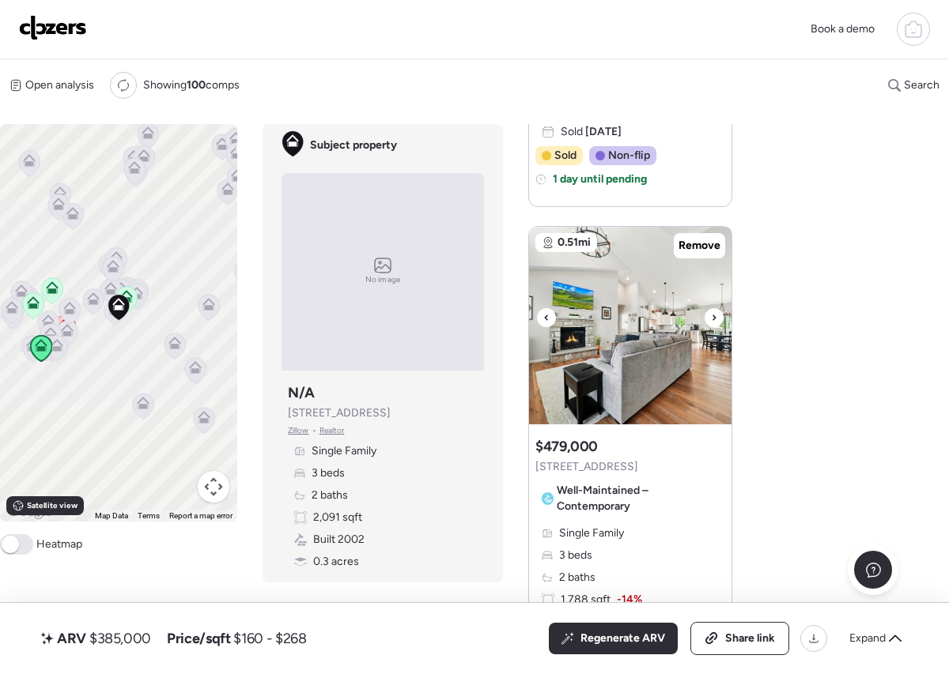
click at [711, 322] on icon at bounding box center [714, 317] width 6 height 19
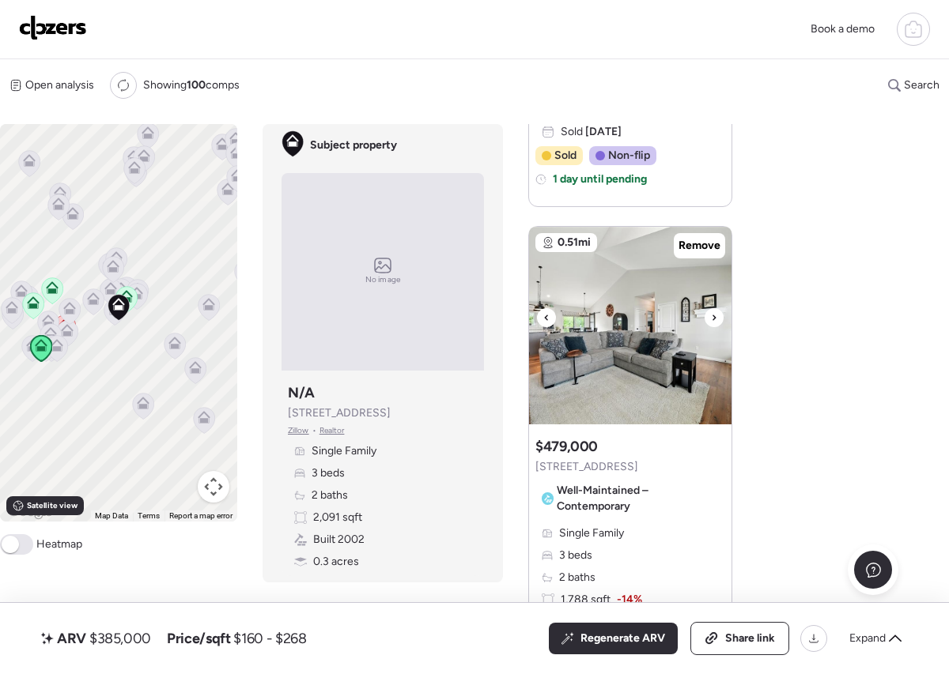
click at [711, 322] on icon at bounding box center [714, 317] width 6 height 19
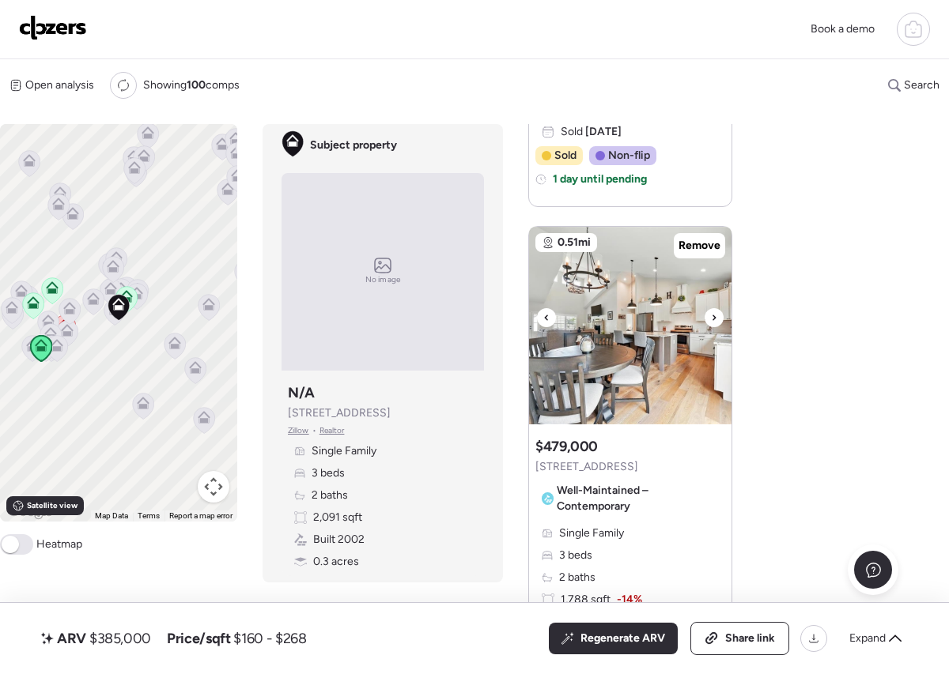
click at [711, 322] on icon at bounding box center [714, 317] width 6 height 19
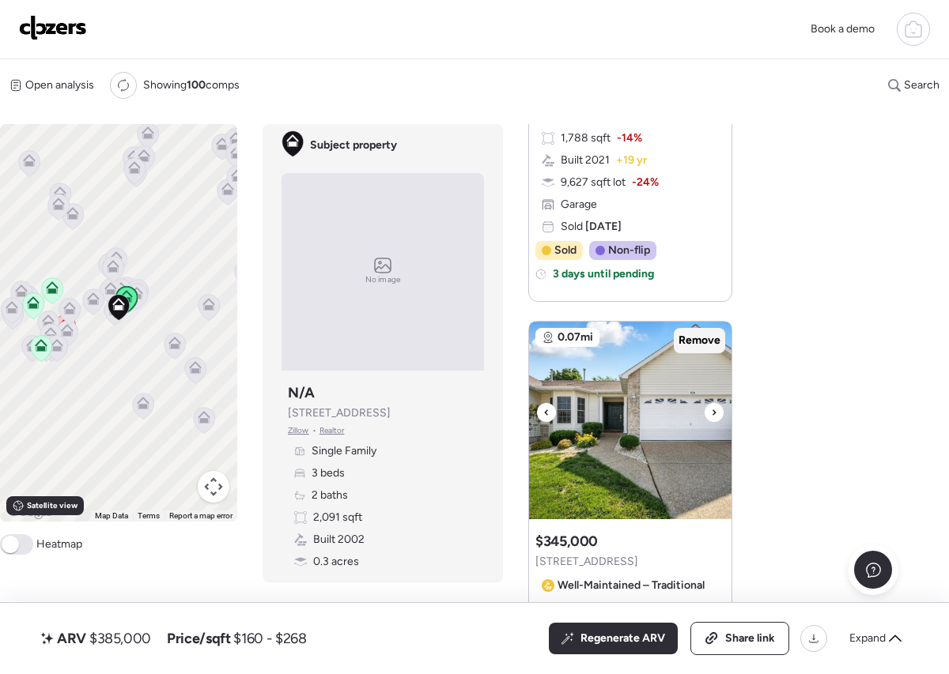
click at [707, 331] on div "Remove" at bounding box center [698, 340] width 51 height 25
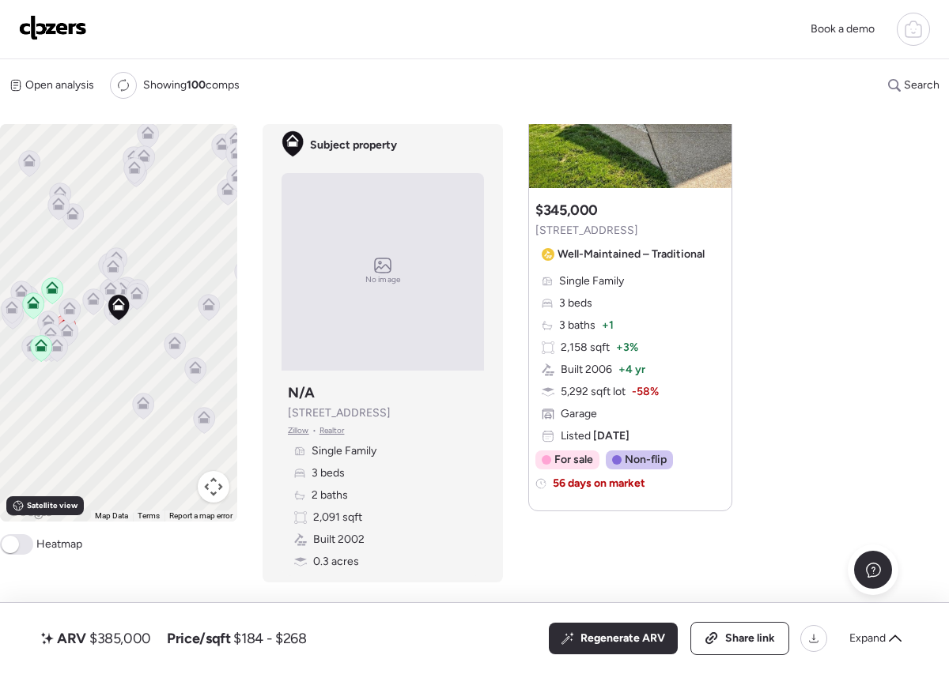
scroll to position [2378, 0]
click at [438, 647] on div "ARV $385,000 Price/sqft $184 - $268 All (3) ARV (3) As-is (0) Regenerate ARV Sh…" at bounding box center [474, 638] width 873 height 33
click at [739, 638] on span "Share link" at bounding box center [750, 639] width 50 height 16
click at [64, 29] on img at bounding box center [53, 27] width 68 height 25
